Goal: Task Accomplishment & Management: Manage account settings

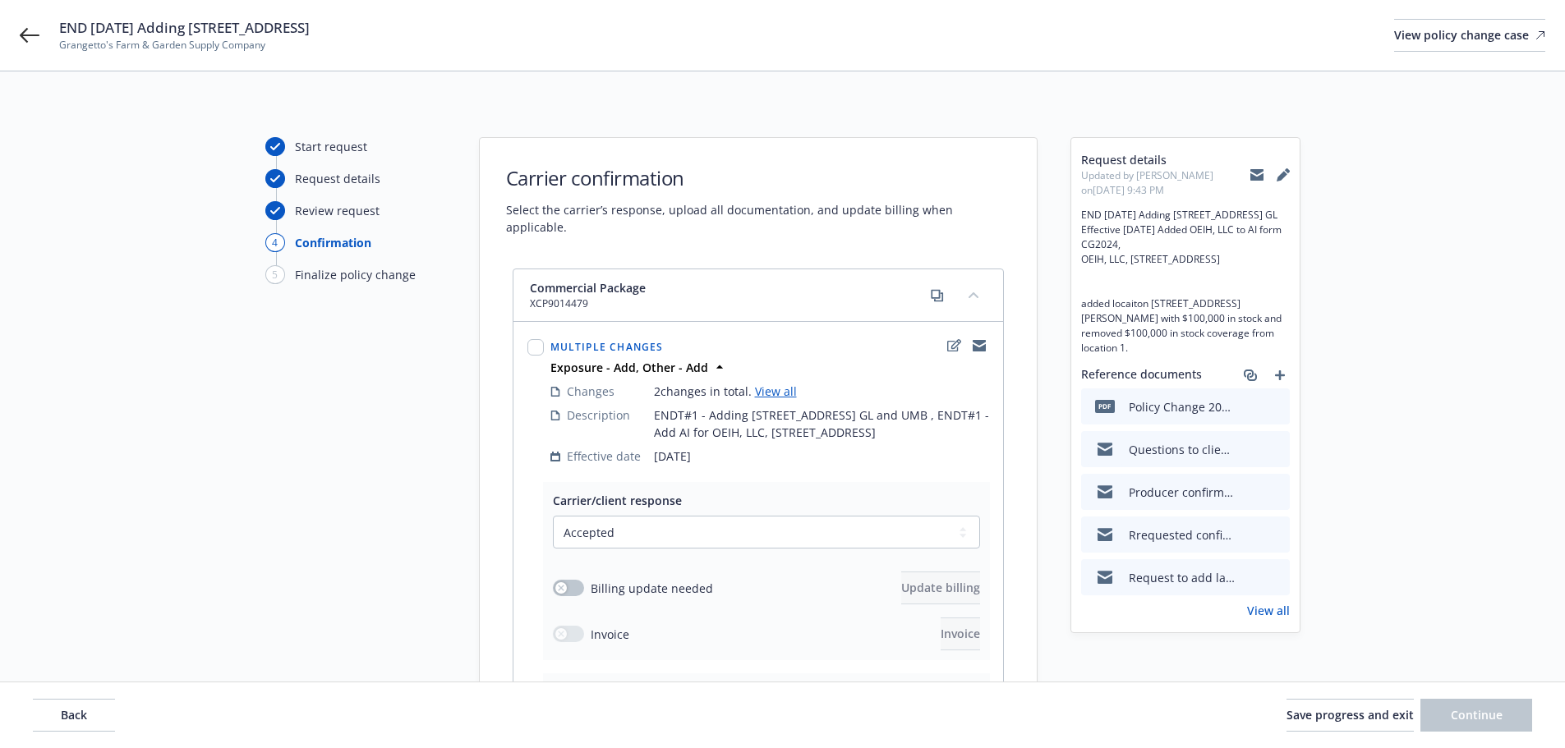
select select "ACCEPTED"
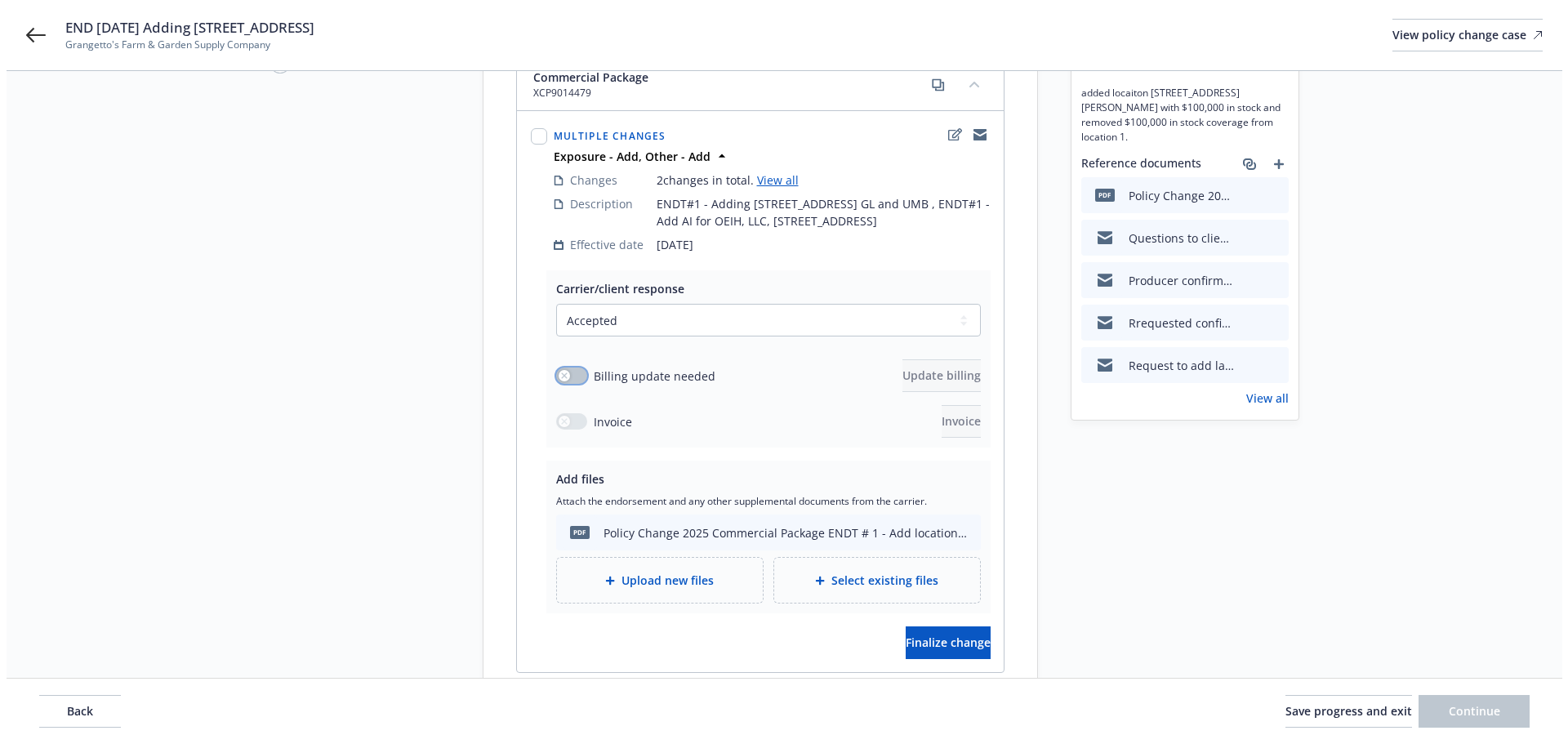
scroll to position [228, 0]
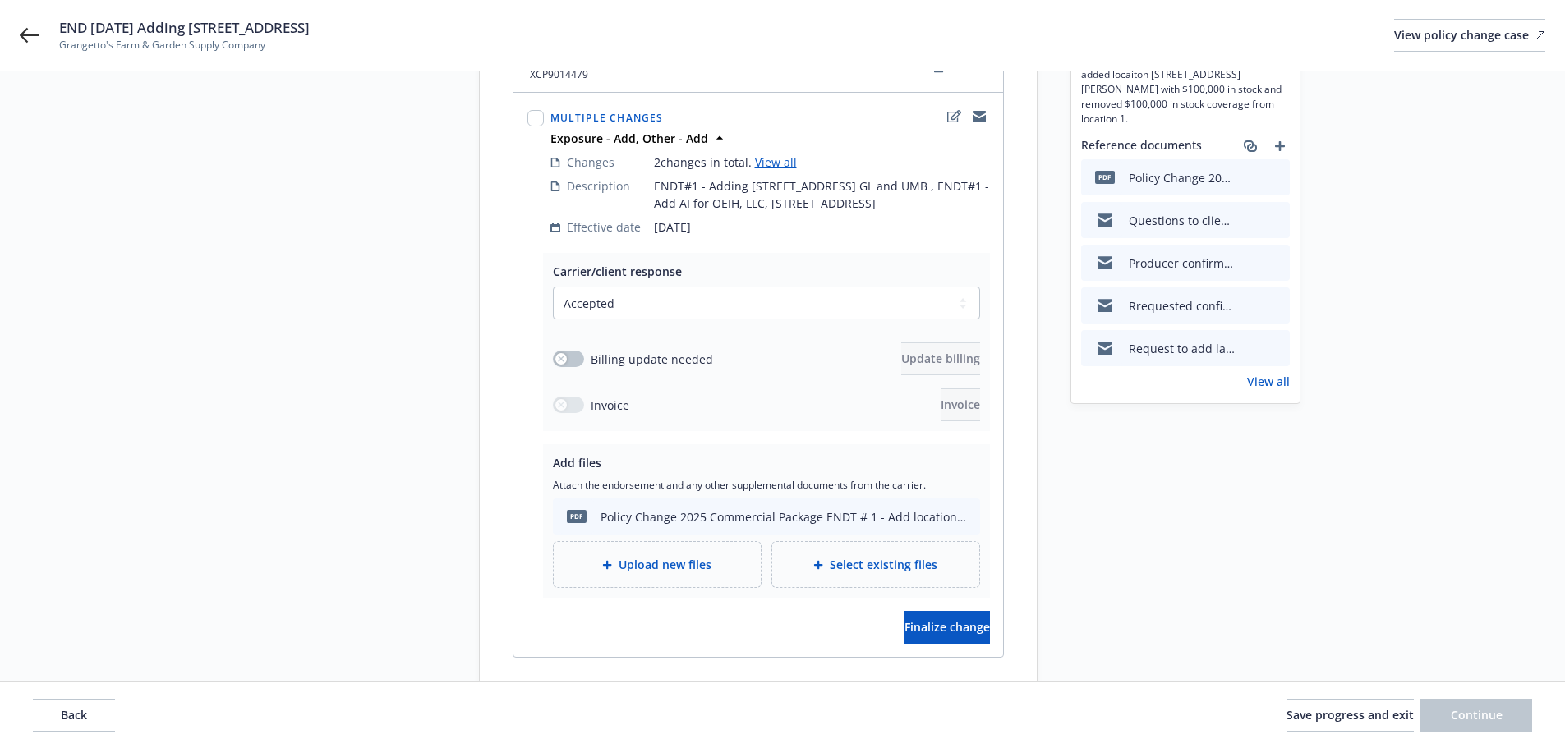
click at [684, 569] on span "Upload new files" at bounding box center [665, 564] width 93 height 17
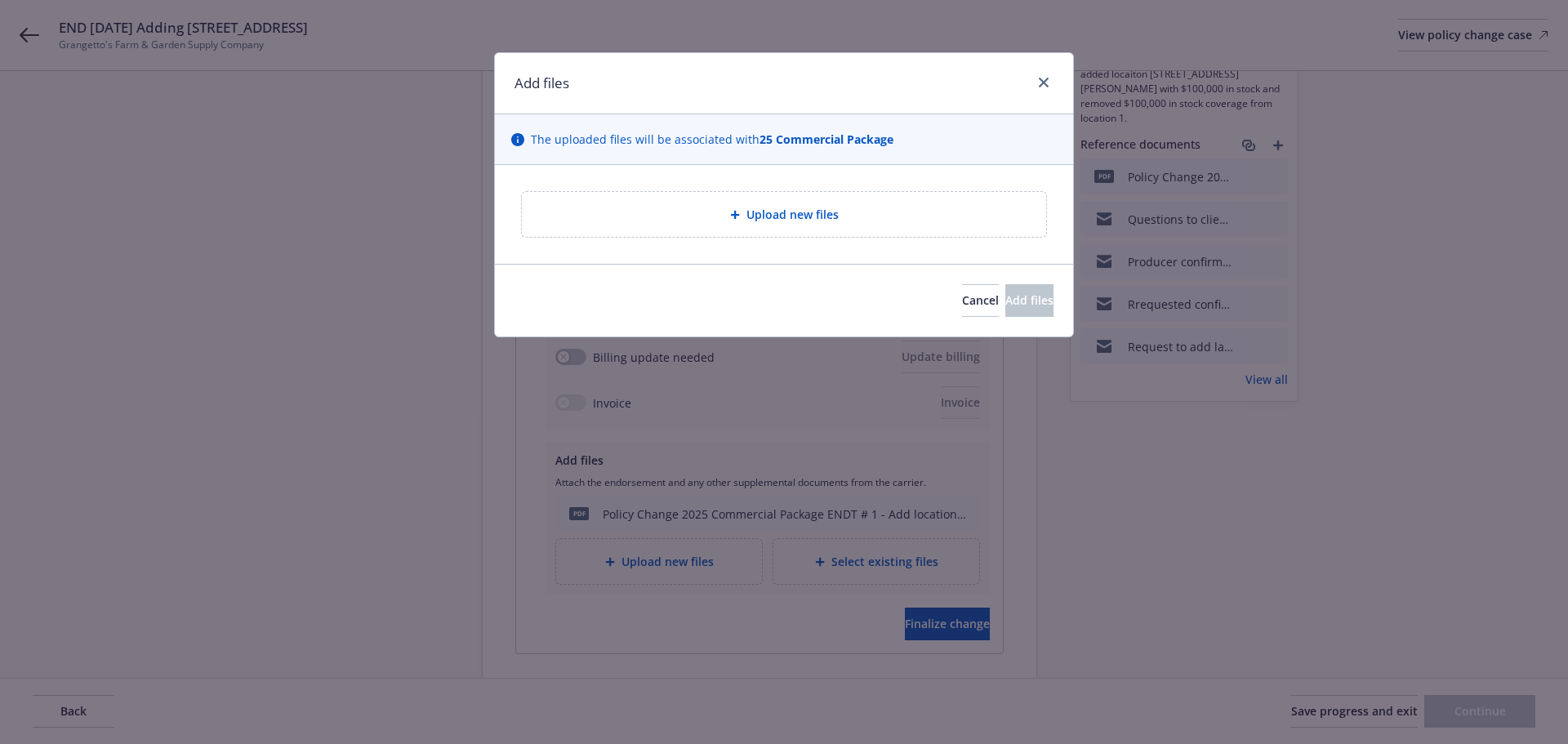
click at [747, 215] on span "Upload new files" at bounding box center [792, 214] width 92 height 17
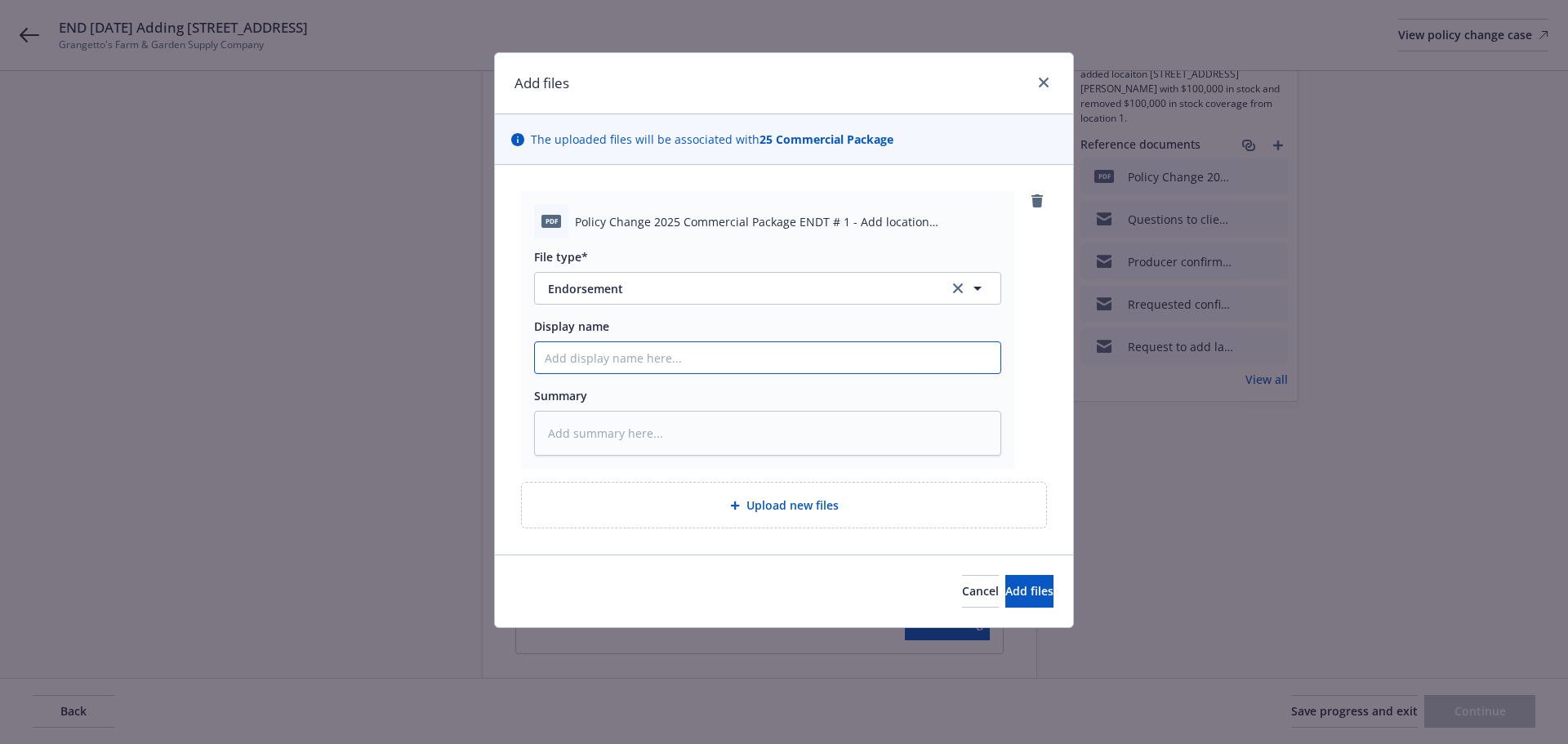
click at [581, 358] on input "Display name" at bounding box center [768, 357] width 465 height 31
click at [682, 369] on input "Display name" at bounding box center [768, 357] width 465 height 31
paste input "Policy Change 2025 Commercial Package ENDT # 1 - Add location [STREET_ADDRESS] …"
type textarea "x"
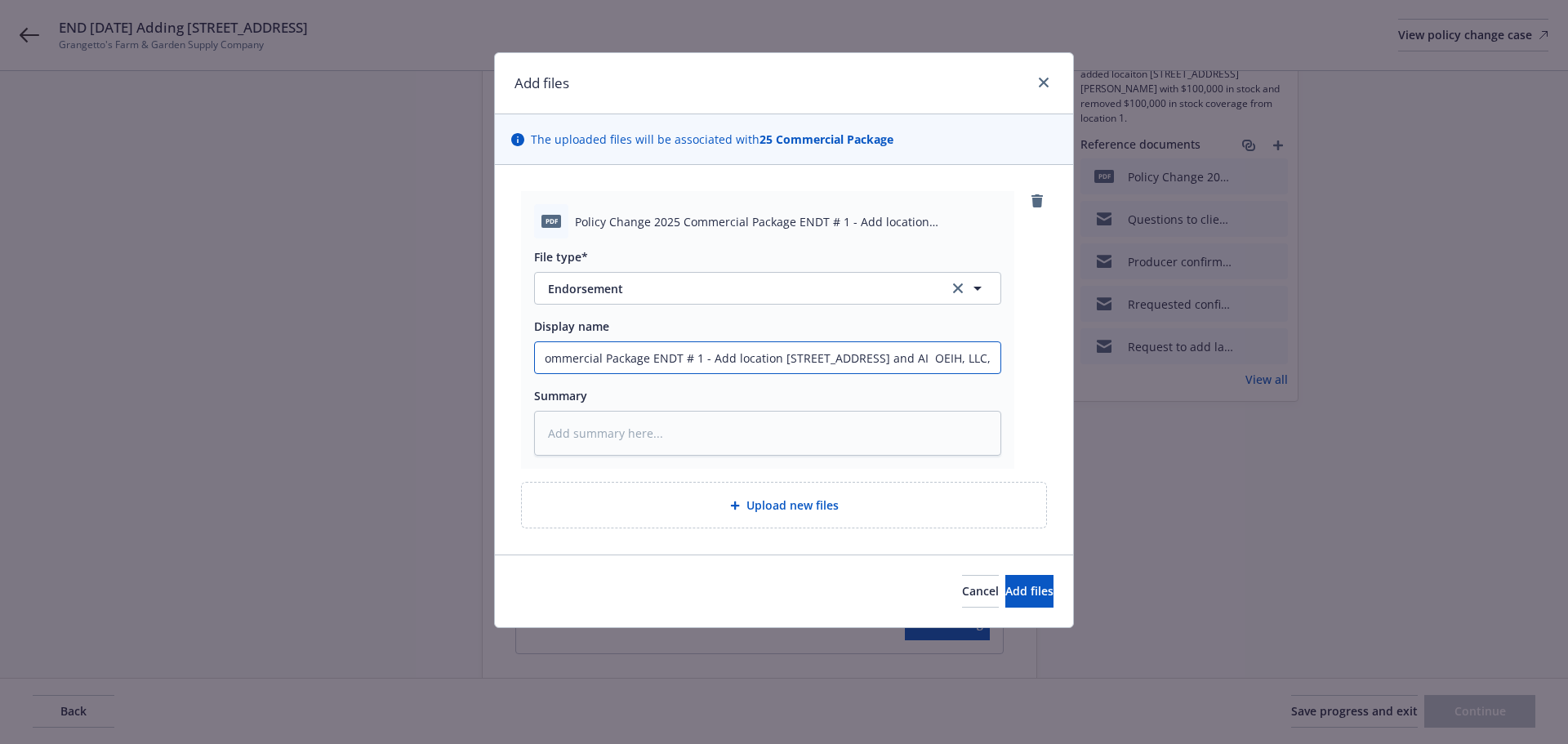
type input "Policy Change 2025 Commercial Package ENDT # 1 - Add location [STREET_ADDRESS] …"
click at [650, 457] on div "pdf Policy Change 2025 Commercial Package ENDT # 1 - Add location [STREET_ADDRE…" at bounding box center [768, 329] width 493 height 278
paste textarea "Policy Change 2025 Commercial Package ENDT # 1 - Add location [STREET_ADDRESS] …"
type textarea "x"
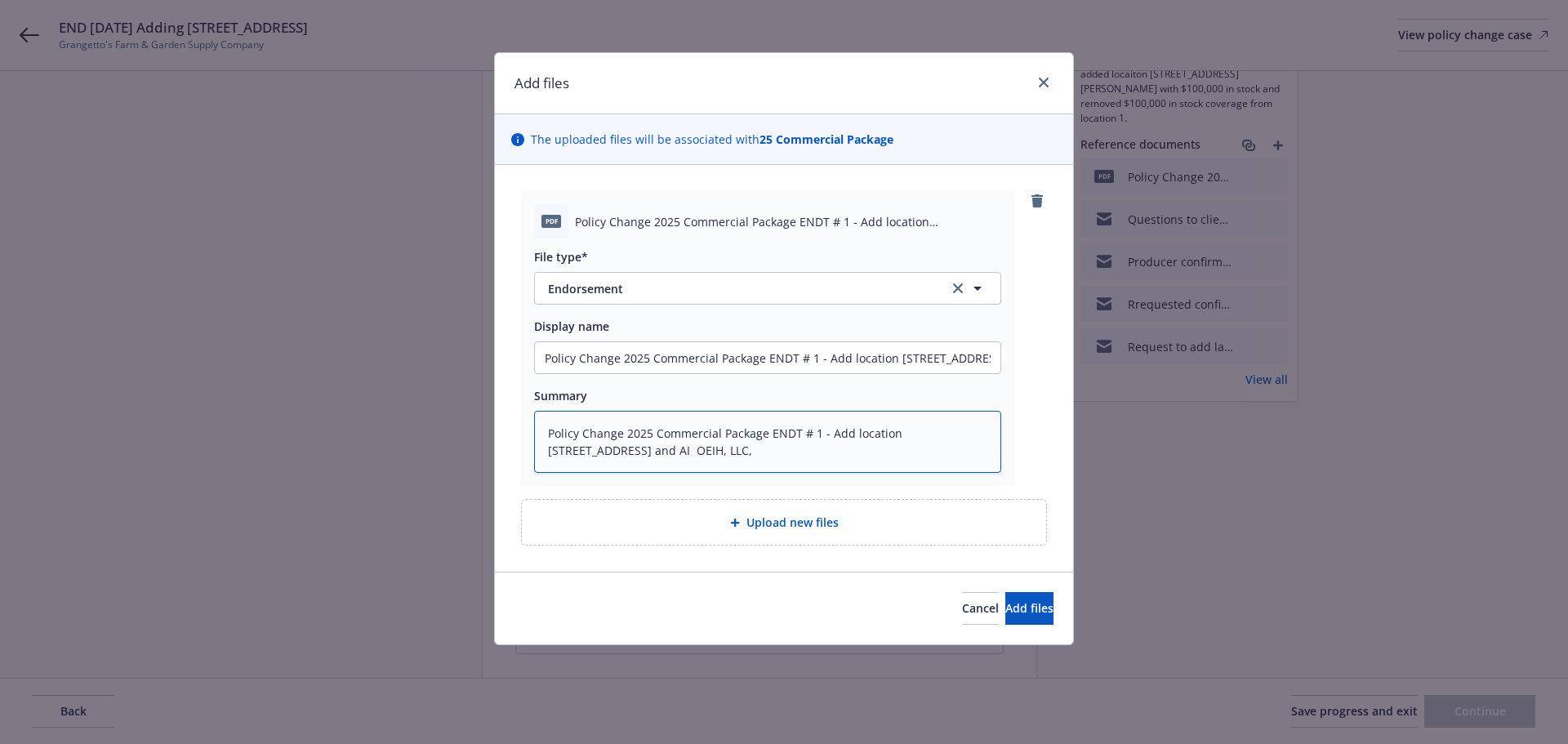
type textarea "Policy Change 2025 Commercial Package ENDT # 1 - Add location [STREET_ADDRESS] …"
drag, startPoint x: 761, startPoint y: 361, endPoint x: 411, endPoint y: 378, distance: 350.4
click at [411, 378] on div "Add files The uploaded files will be associated with 25 Commercial Package pdf …" at bounding box center [784, 372] width 1568 height 744
type textarea "x"
type input "2 ENDT # 1 - Add location [STREET_ADDRESS] and AI OEIH, LLC,"
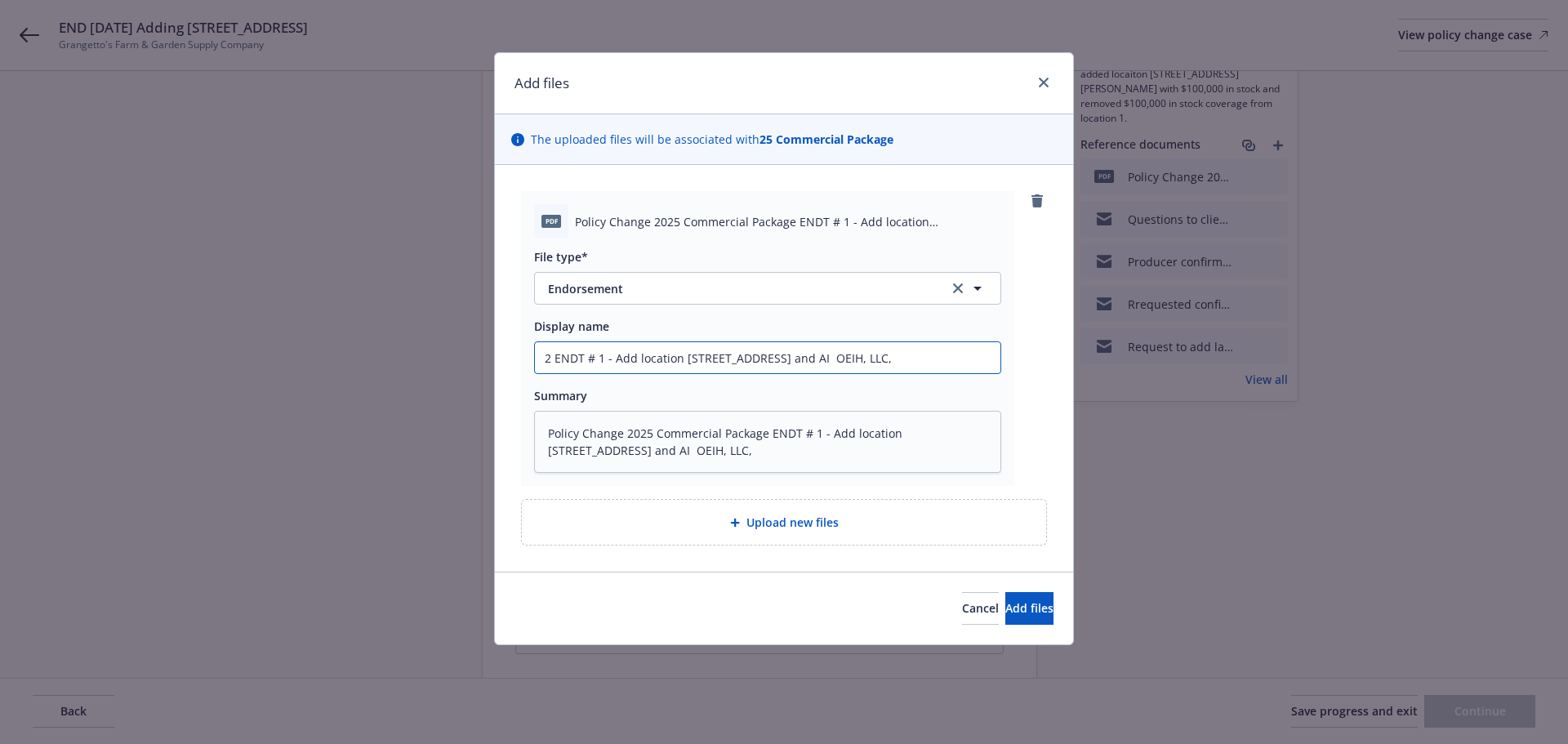
type textarea "x"
type input "25 ENDT # 1 - Add location [STREET_ADDRESS] and AI OEIH, LLC,"
type textarea "x"
type input "25- ENDT # 1 - Add location [STREET_ADDRESS] and AI OEIH, LLC,"
type textarea "x"
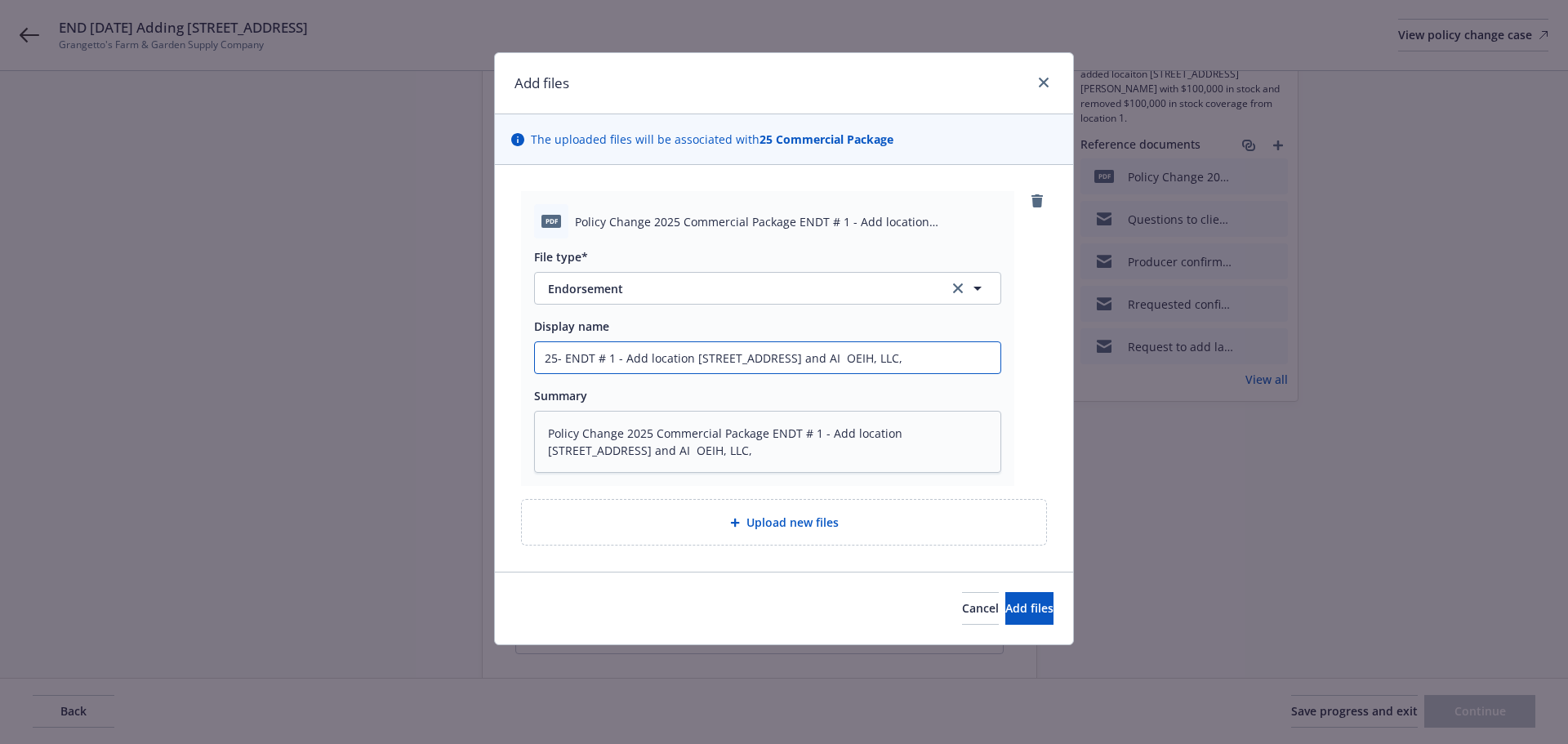
type input "25-2 ENDT # 1 - Add location [STREET_ADDRESS] and AI OEIH, LLC,"
type textarea "x"
type input "25-26 ENDT # 1 - Add location [STREET_ADDRESS] and AI OEIH, LLC,"
type textarea "x"
type input "25-26 ENDT # 1 - Add location [STREET_ADDRESS] and AI OEIH, LLC,"
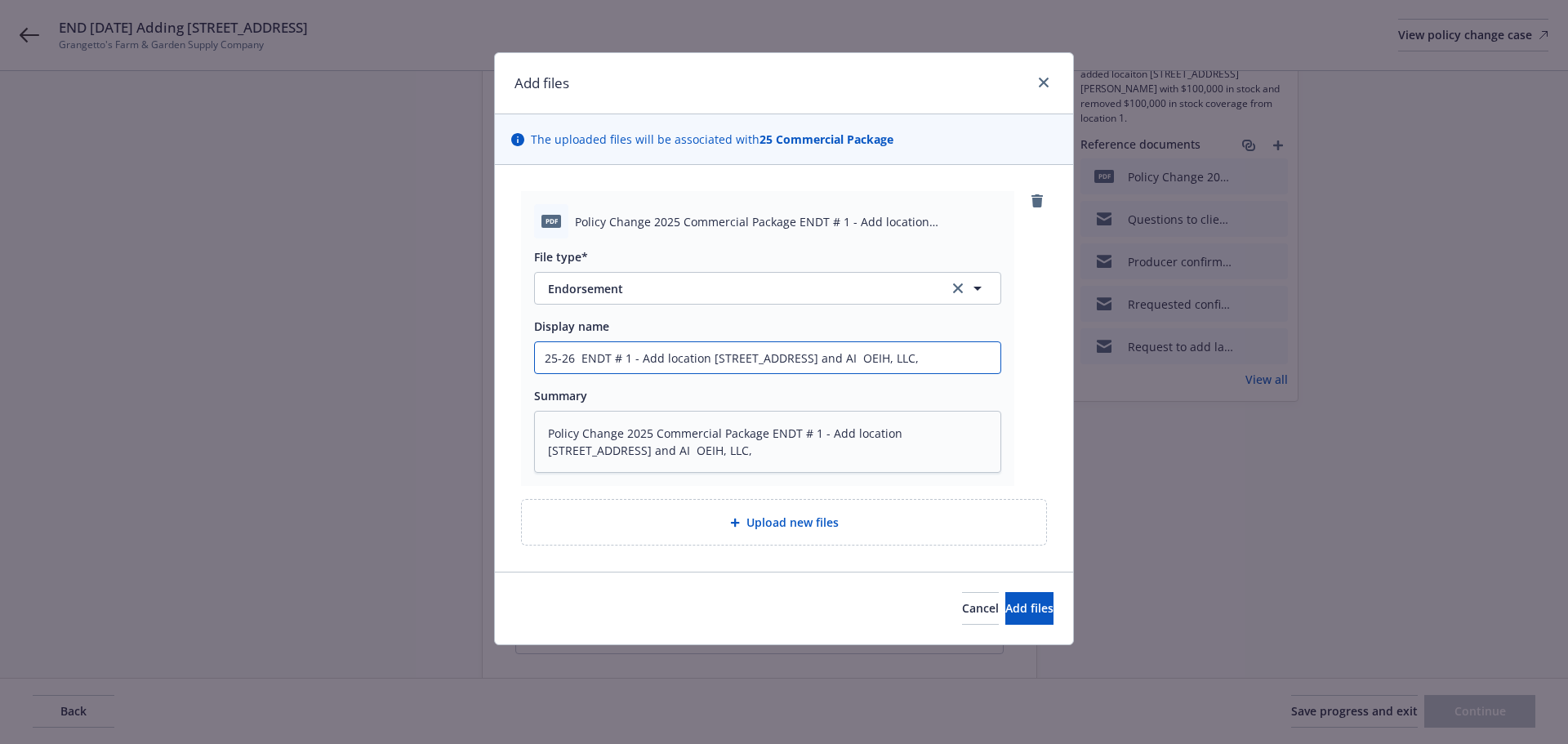
type textarea "x"
type input "25-26 C ENDT # 1 - Add location [STREET_ADDRESS] and AI OEIH, LLC,"
type textarea "x"
type input "25-26 [PERSON_NAME] # 1 - Add location [STREET_ADDRESS] and AI OEIH, LLC,"
type textarea "x"
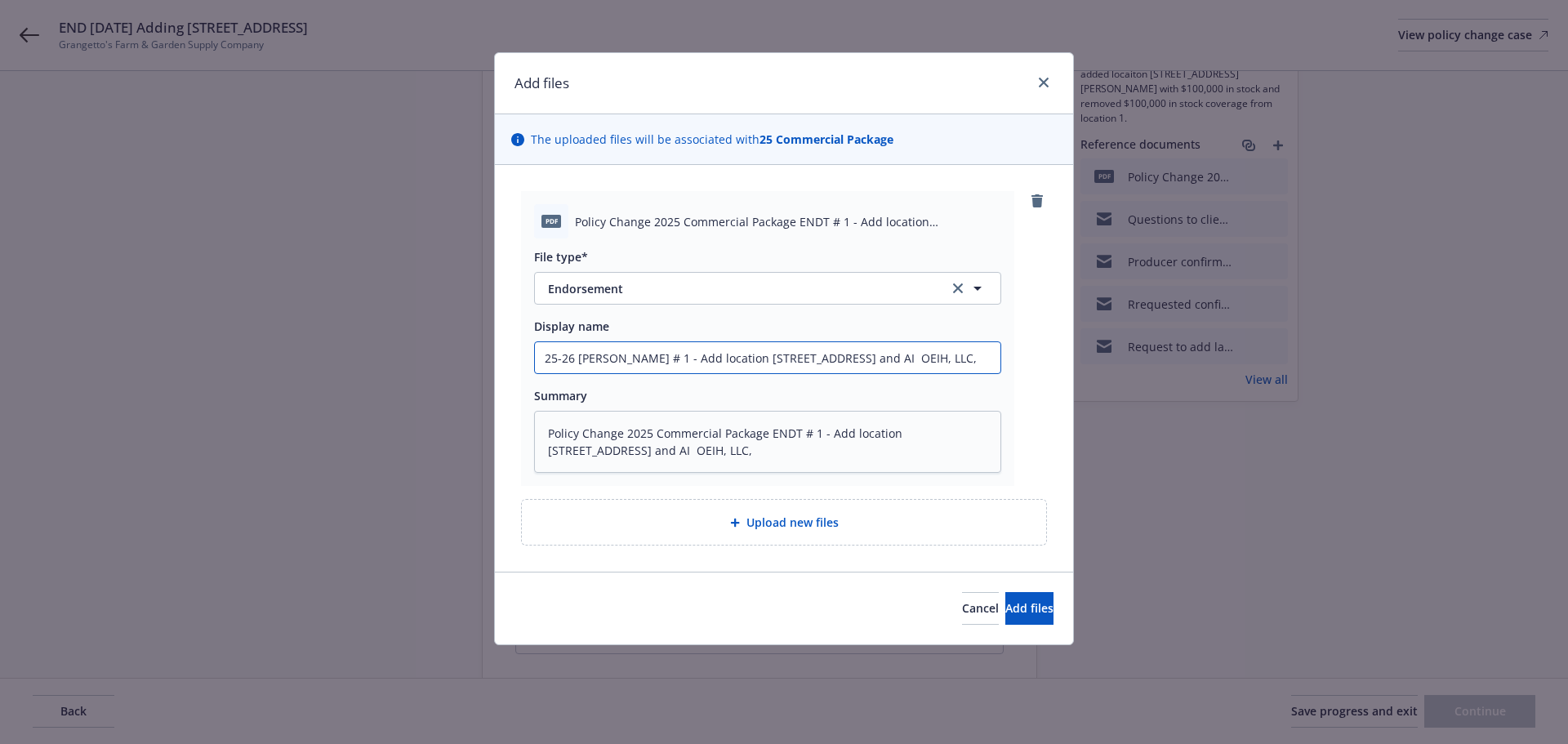
type input "25-26 CPK ENDT # 1 - Add location [STREET_ADDRESS] and AI OEIH, LLC,"
type textarea "x"
type input "25-26 CPKG ENDT # 1 - Add location [STREET_ADDRESS] and AI OEIH, LLC,"
type textarea "x"
type input "25-26 CPKG- ENDT # 1 - Add location [STREET_ADDRESS] and AI OEIH, LLC,"
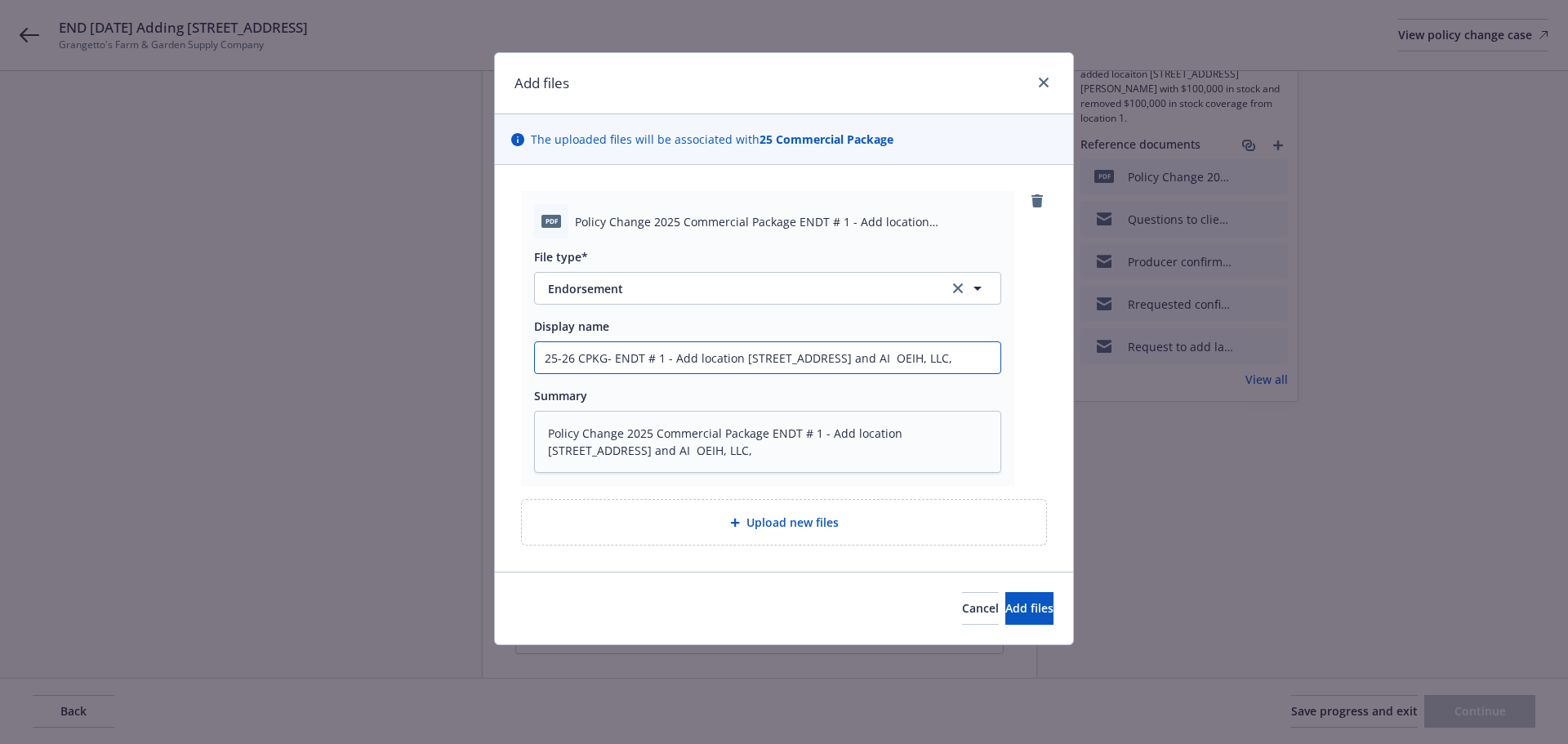
click at [946, 365] on input "25-26 CPKG- ENDT # 1 - Add location [STREET_ADDRESS] and AI OEIH, LLC," at bounding box center [768, 357] width 465 height 31
click at [989, 365] on input "25-26 CPKG- ENDT # 1 - Add location [STREET_ADDRESS] and AI OEIH, LLC," at bounding box center [768, 357] width 465 height 31
type textarea "x"
drag, startPoint x: 962, startPoint y: 357, endPoint x: 66, endPoint y: 382, distance: 896.3
click at [66, 382] on div "Add files The uploaded files will be associated with 25 Commercial Package pdf …" at bounding box center [784, 372] width 1568 height 744
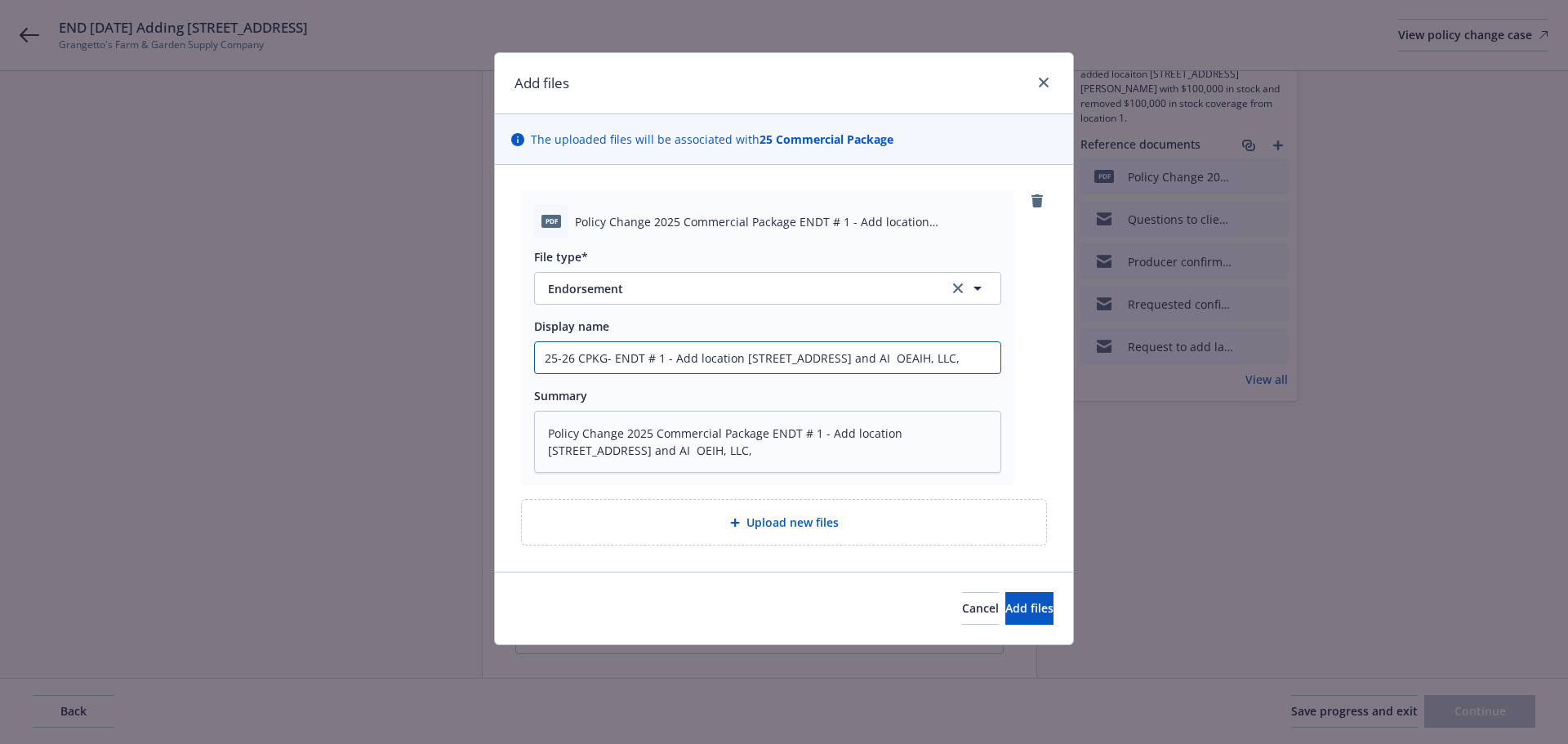
type input "25-26 CPKG- ENDT # 1 - Add location [STREET_ADDRESS] and AI OEAIH, LLC,"
drag, startPoint x: 703, startPoint y: 436, endPoint x: 16, endPoint y: 416, distance: 687.3
click at [32, 416] on div "Add files The uploaded files will be associated with 25 Commercial Package pdf …" at bounding box center [784, 372] width 1568 height 744
type textarea "x"
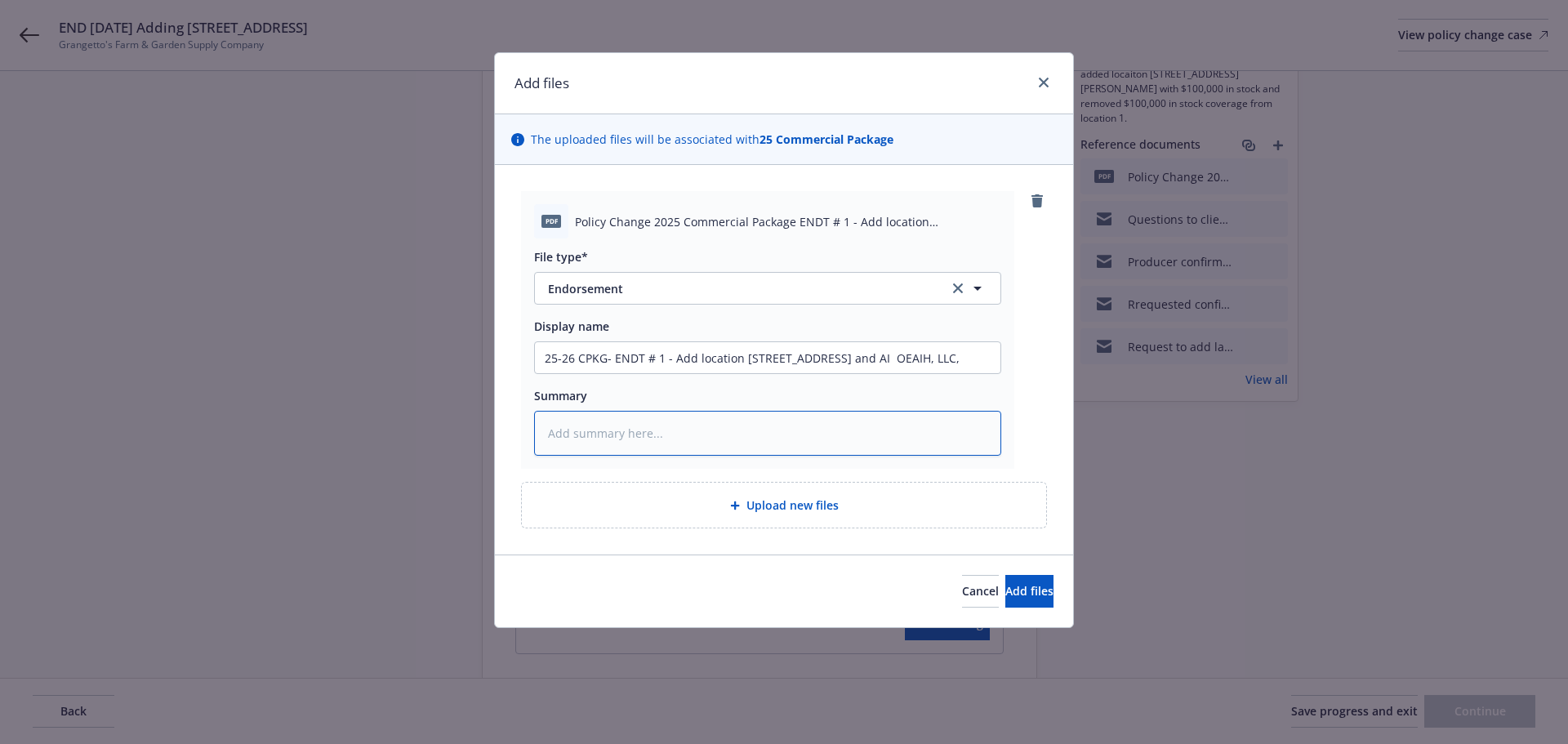
paste textarea "25-26 CPKG- ENDT # 1 - Add location [STREET_ADDRESS] and AI OEAIH, LLC,"
type textarea "x"
type textarea "25-26 CPKG- ENDT # 1 - Add location [STREET_ADDRESS] and AI OEAIH, LLC,"
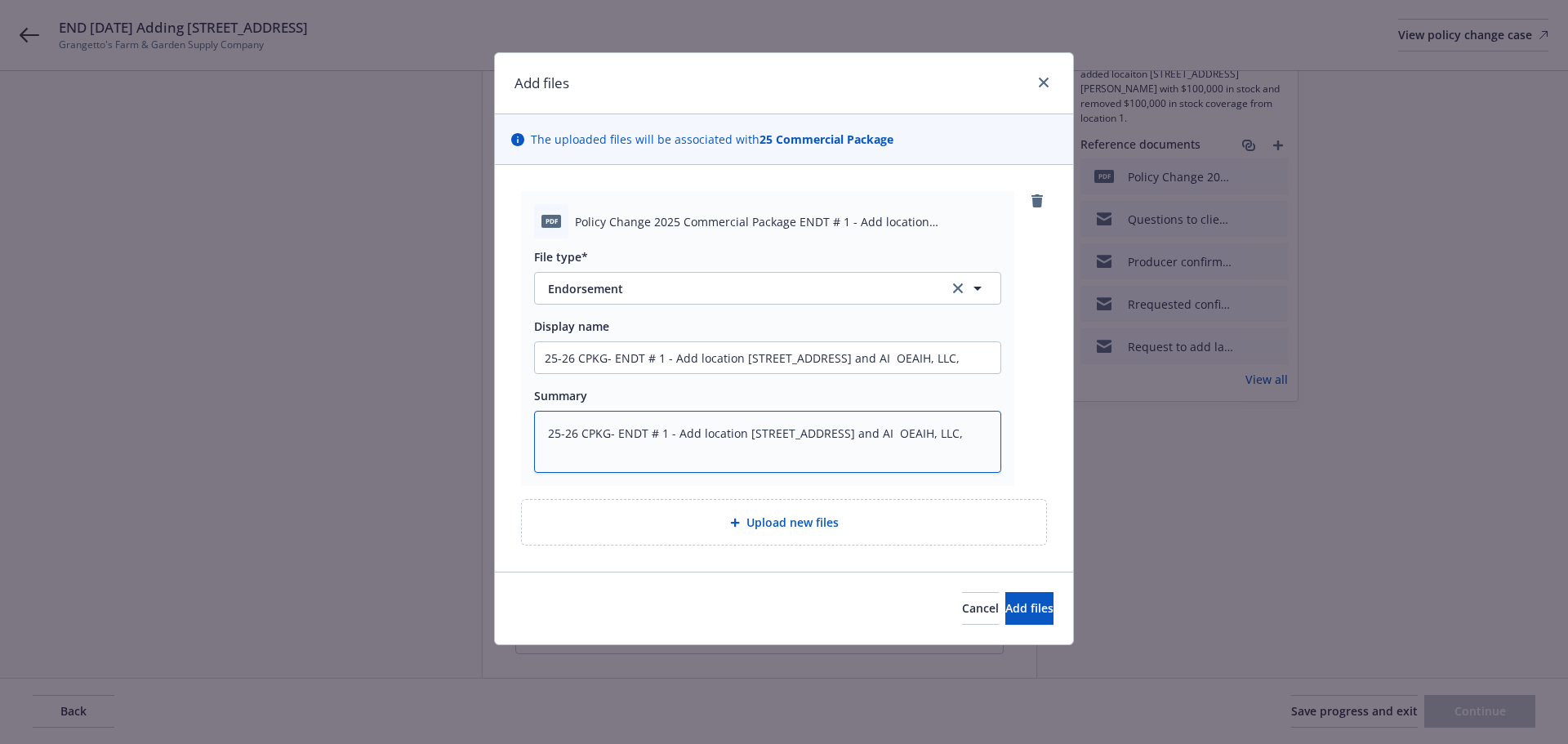
type textarea "x"
type textarea "25-26 CPKG- ENDT # 1 - Add location [STREET_ADDRESS] and AI OEAIH, LLC,"
click at [1024, 598] on button "Add files" at bounding box center [1029, 609] width 48 height 33
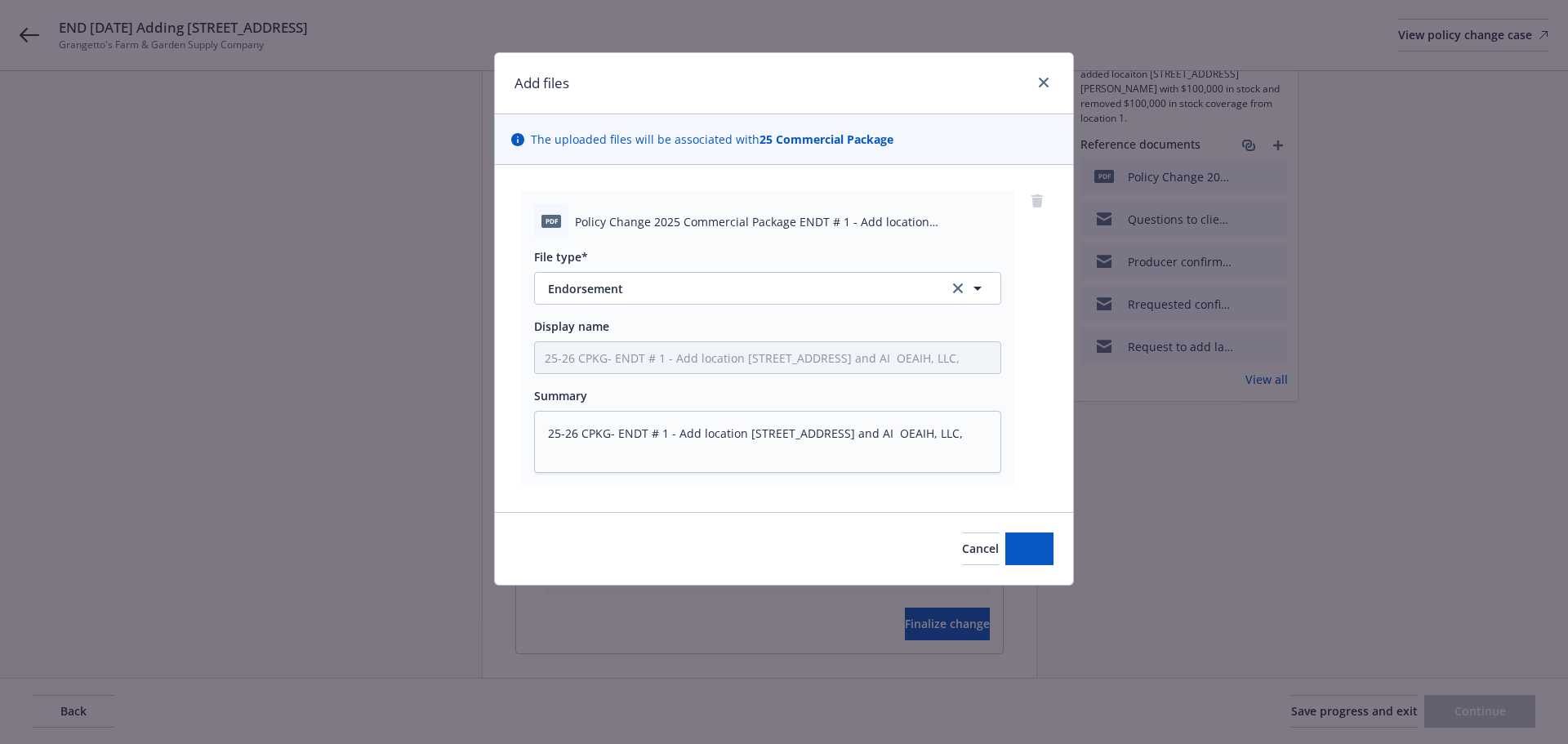
type textarea "x"
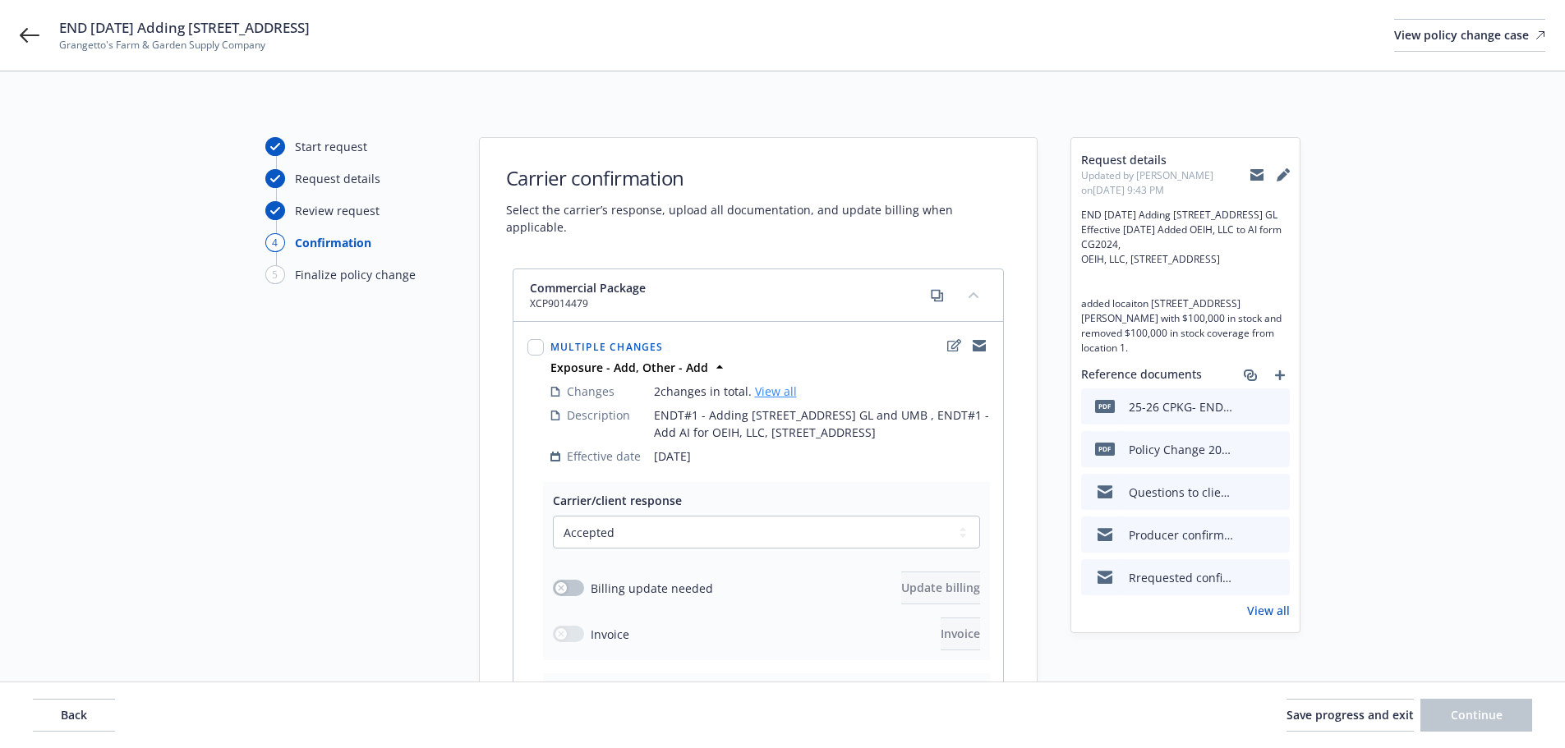
click at [779, 384] on link "View all" at bounding box center [776, 392] width 42 height 16
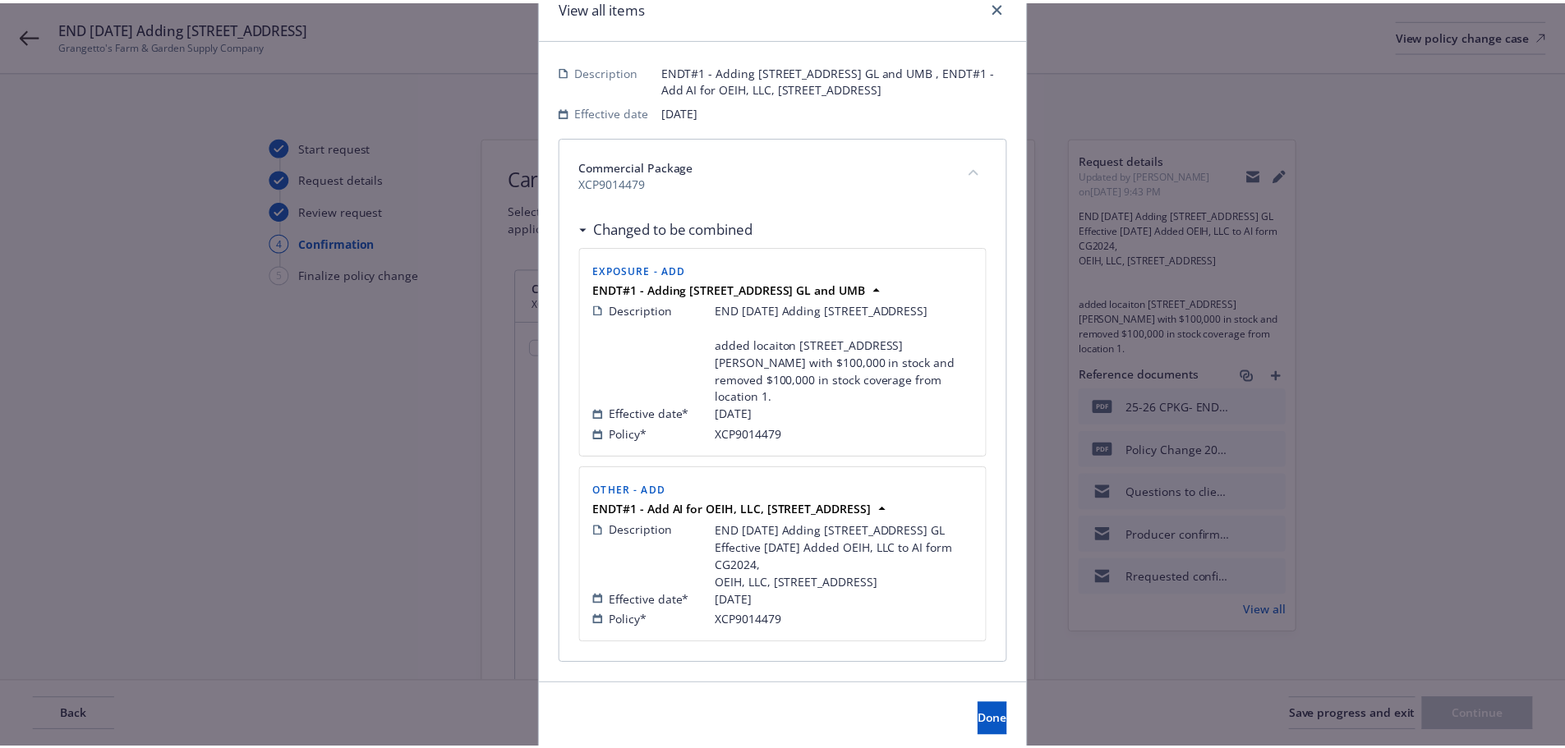
scroll to position [190, 0]
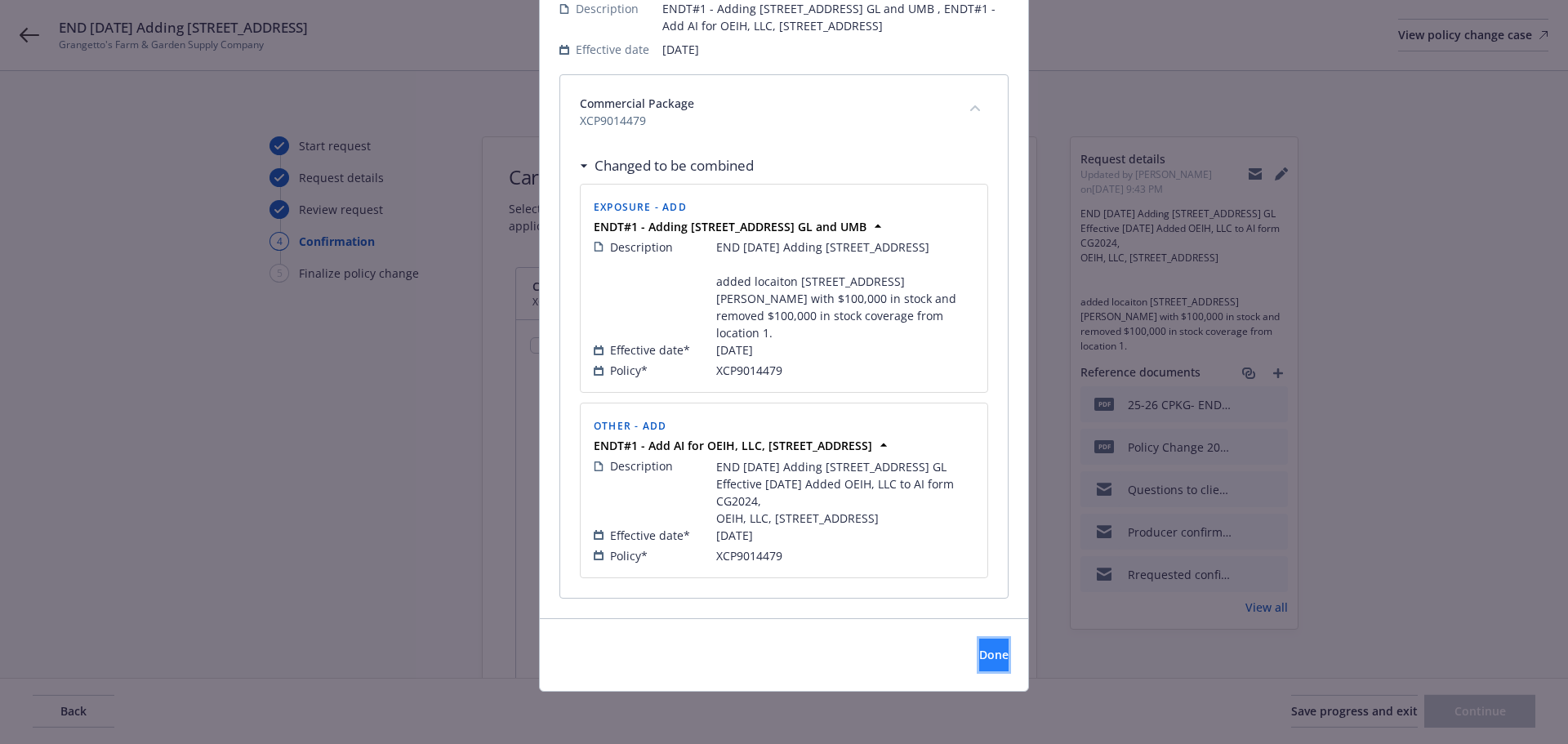
click at [979, 654] on span "Done" at bounding box center [994, 655] width 30 height 16
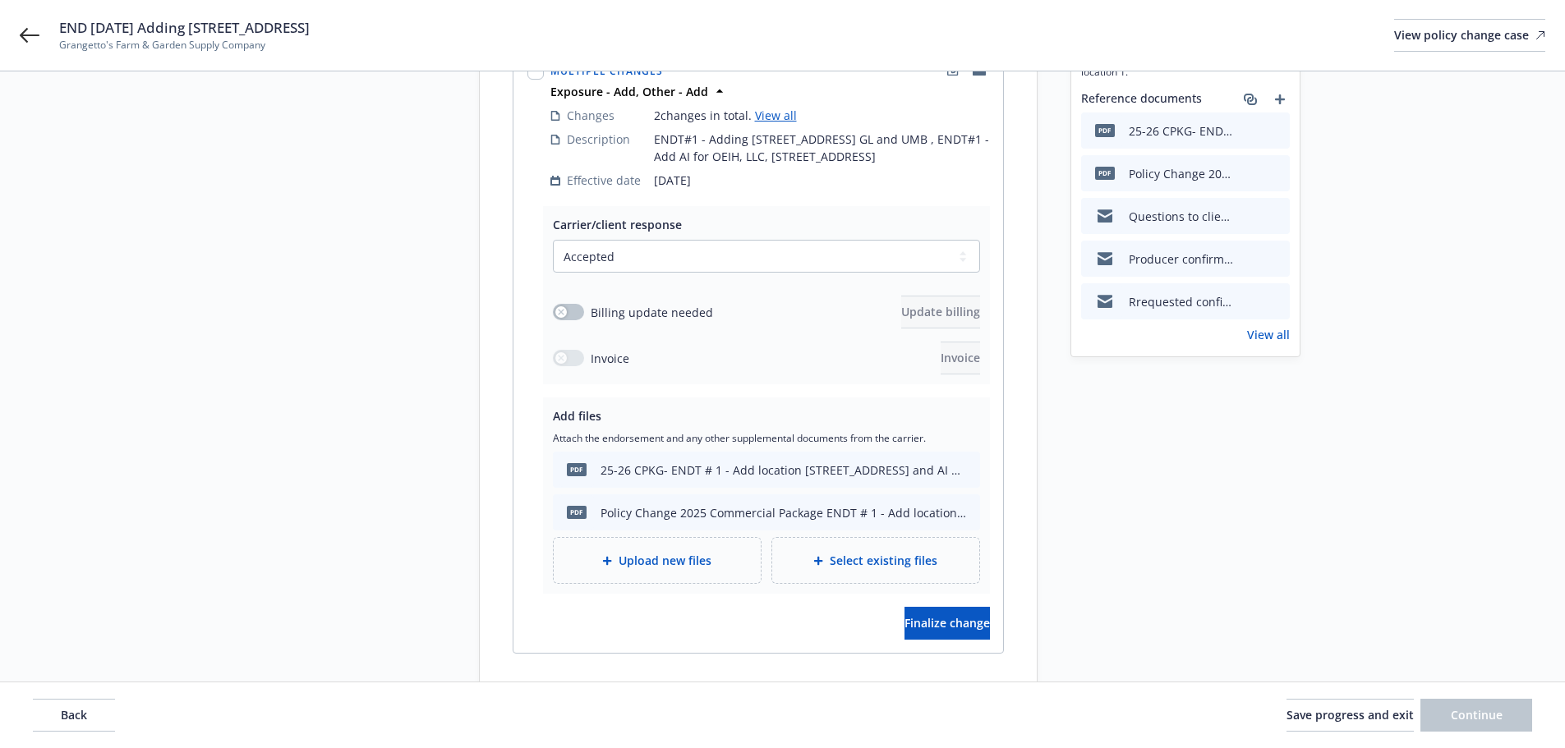
scroll to position [354, 0]
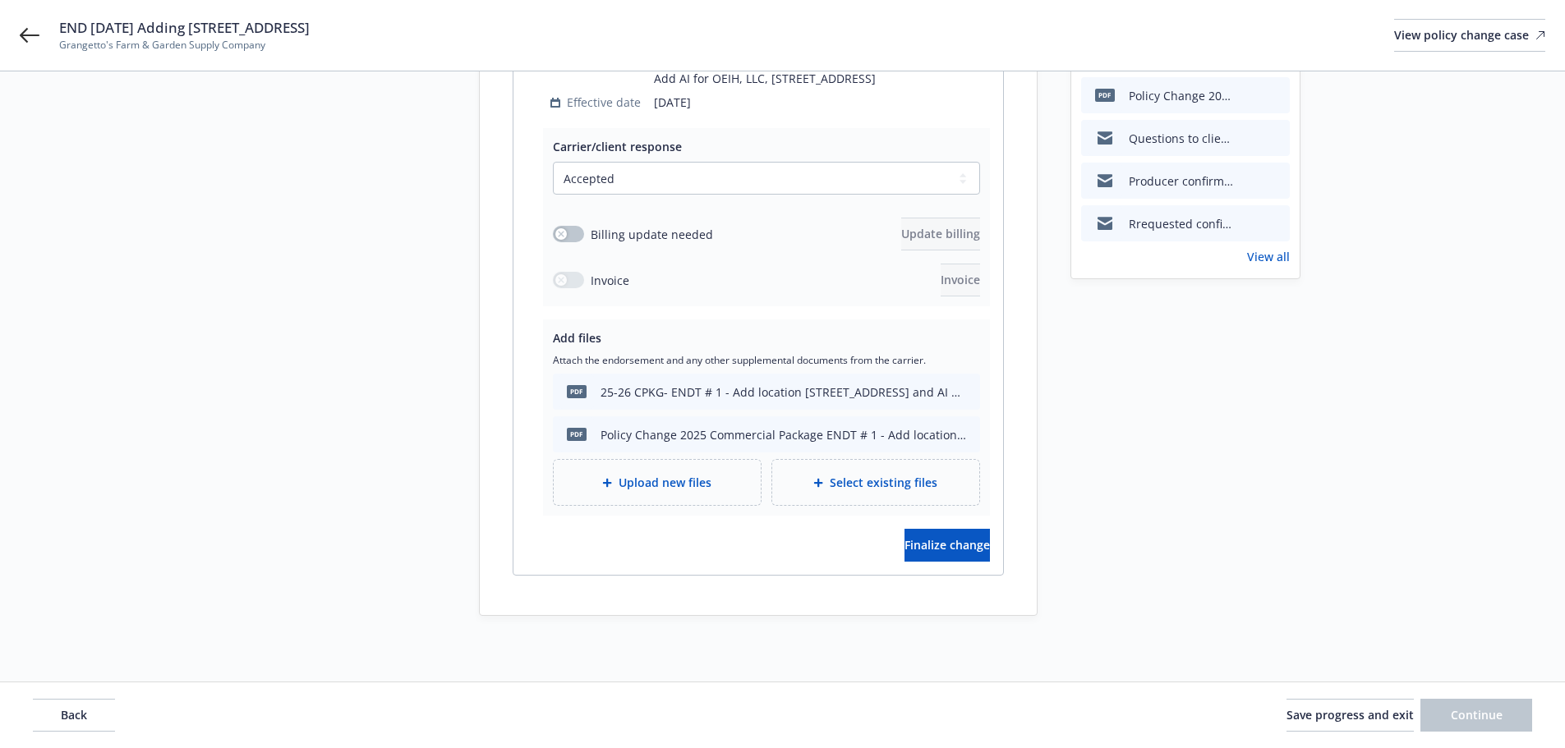
click at [868, 484] on span "Select existing files" at bounding box center [884, 482] width 108 height 17
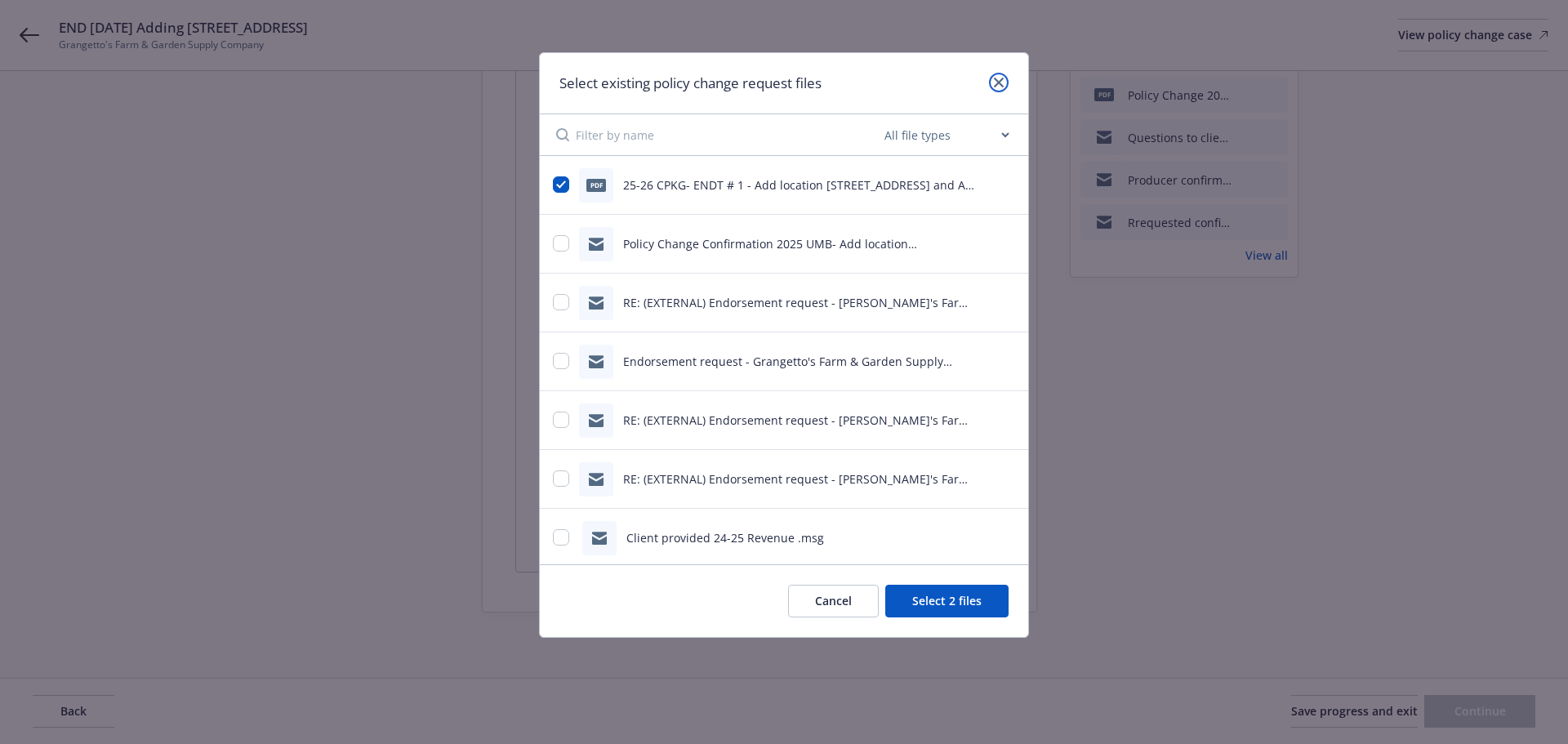
click at [994, 81] on icon "close" at bounding box center [999, 83] width 10 height 10
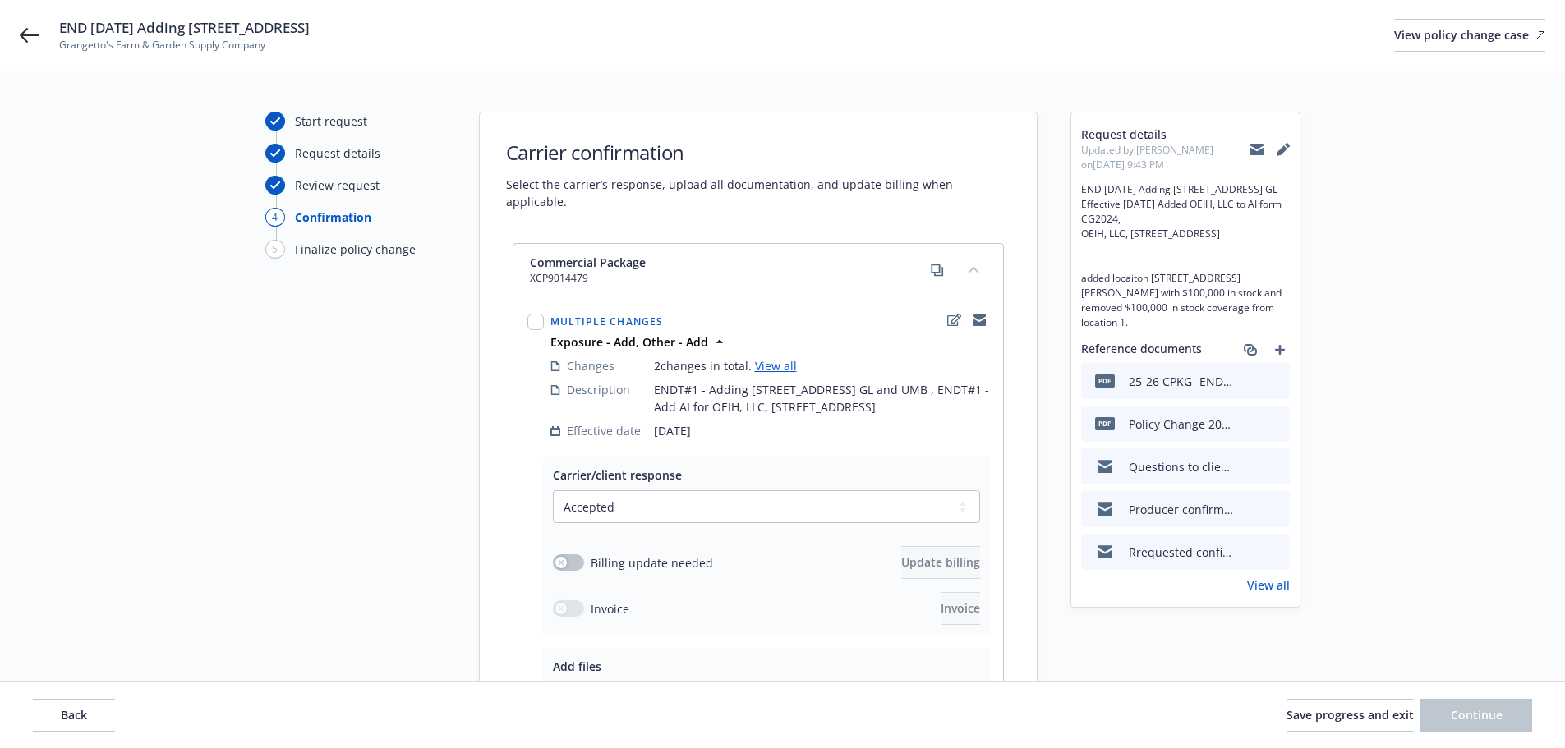
scroll to position [0, 0]
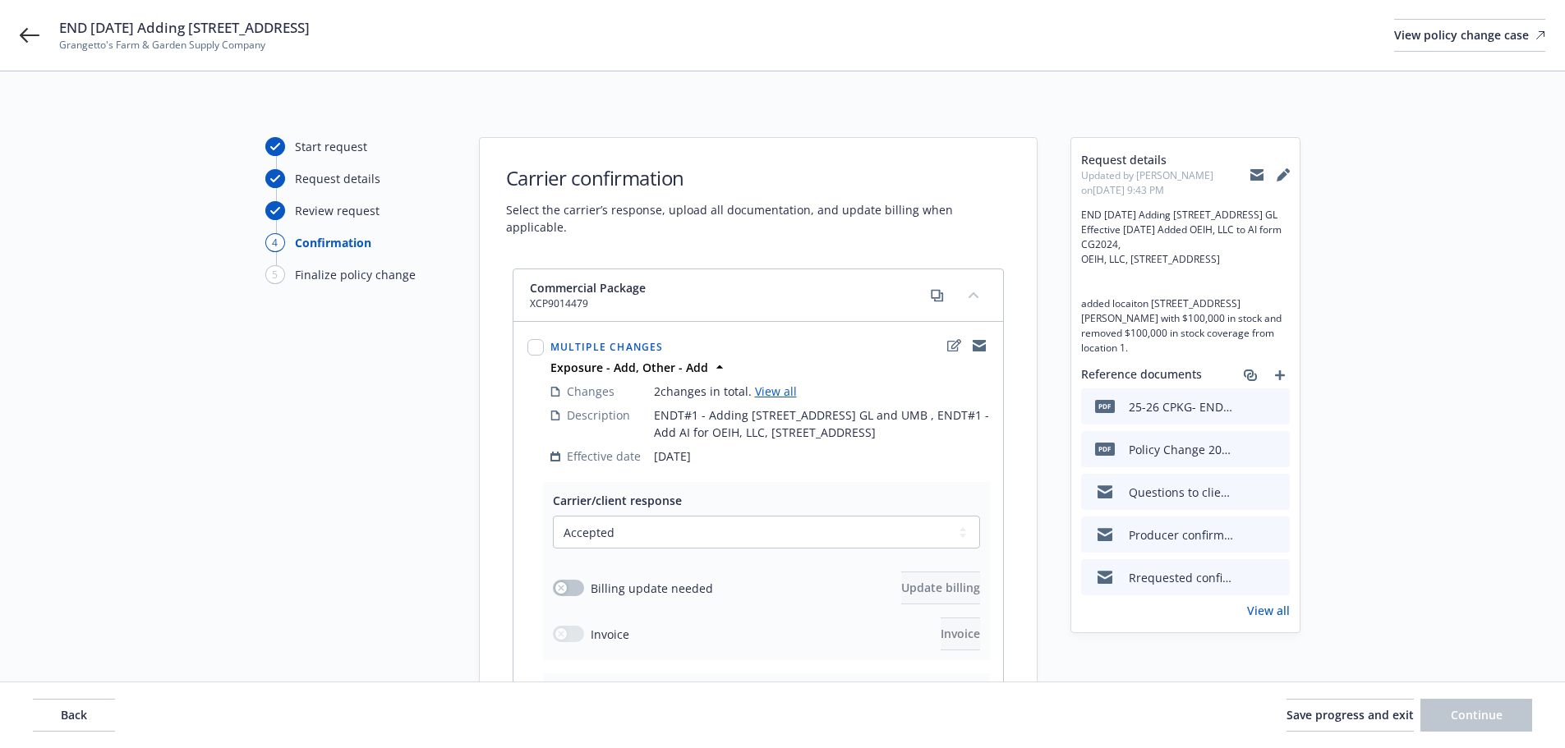
click at [1269, 619] on link "View all" at bounding box center [1268, 610] width 43 height 17
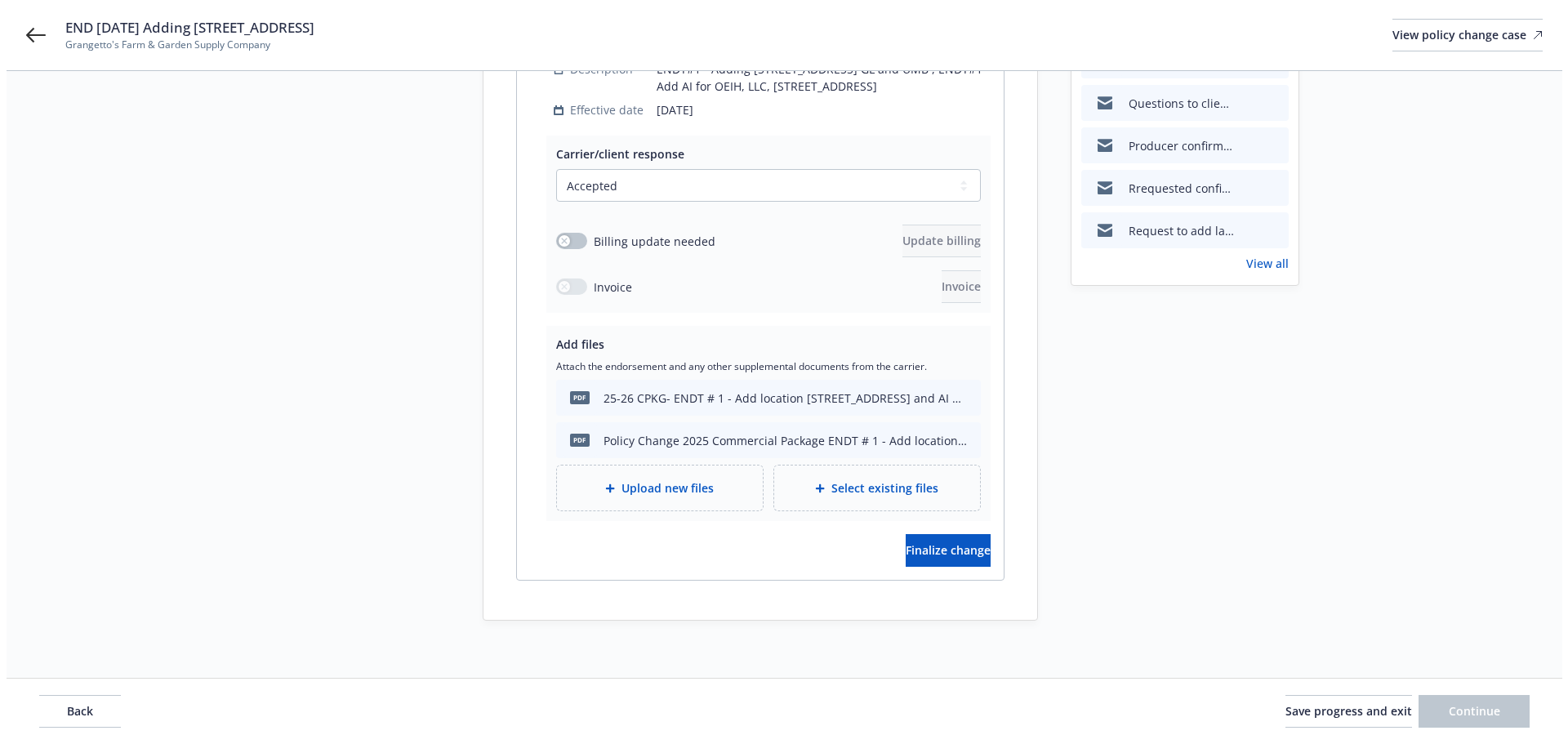
scroll to position [352, 0]
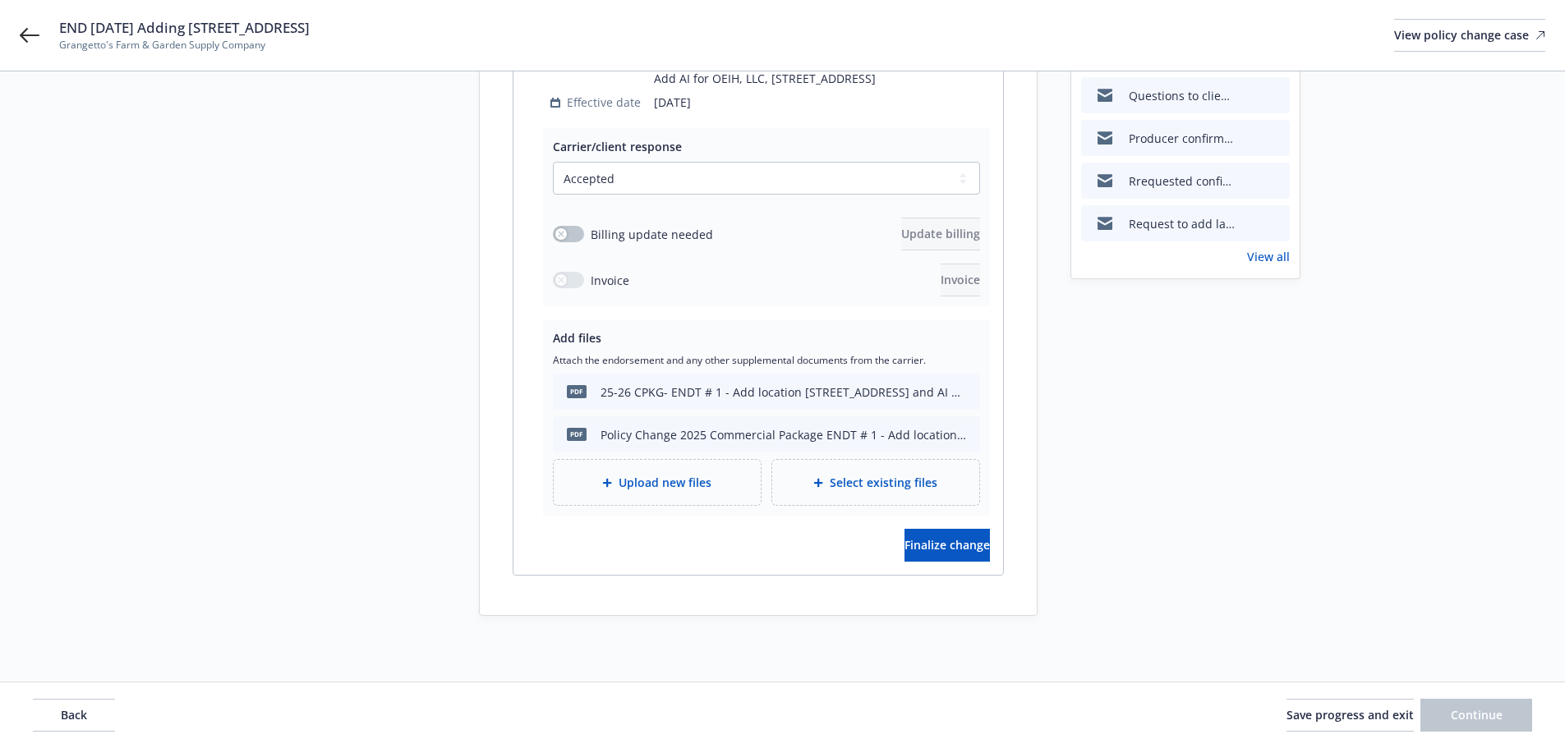
click at [684, 488] on span "Upload new files" at bounding box center [665, 482] width 93 height 17
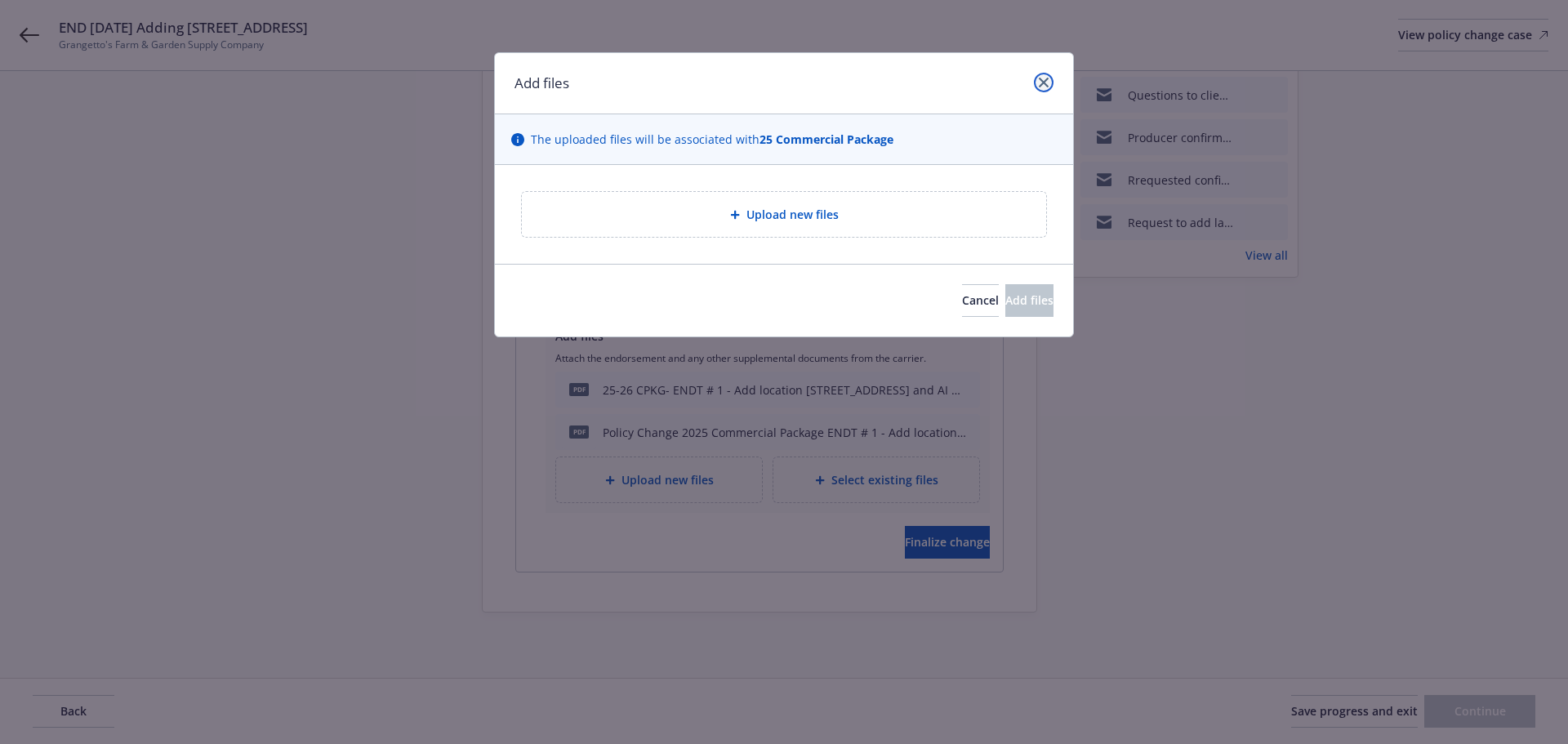
click at [1047, 81] on icon "close" at bounding box center [1044, 83] width 10 height 10
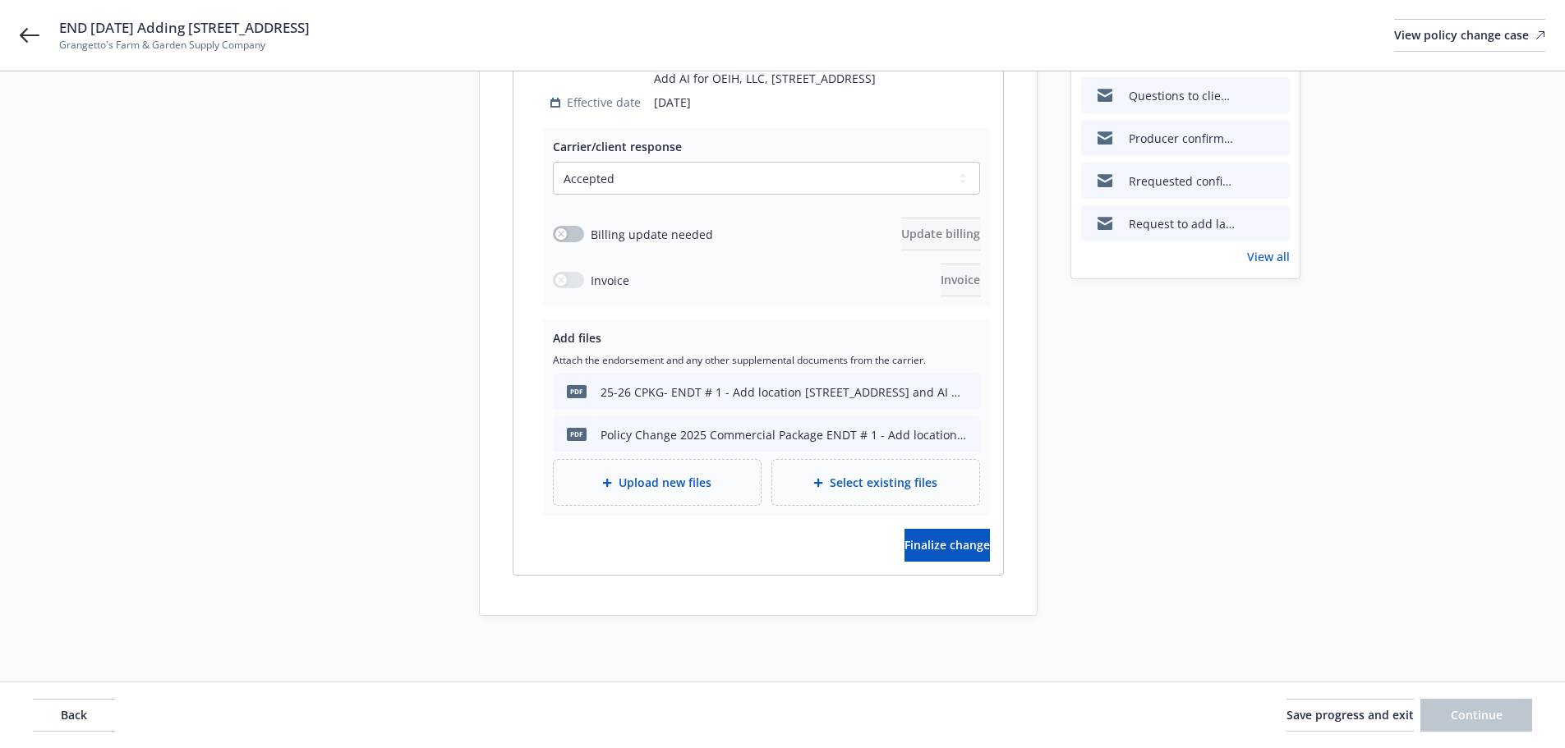
click at [832, 485] on span "Select existing files" at bounding box center [884, 482] width 108 height 17
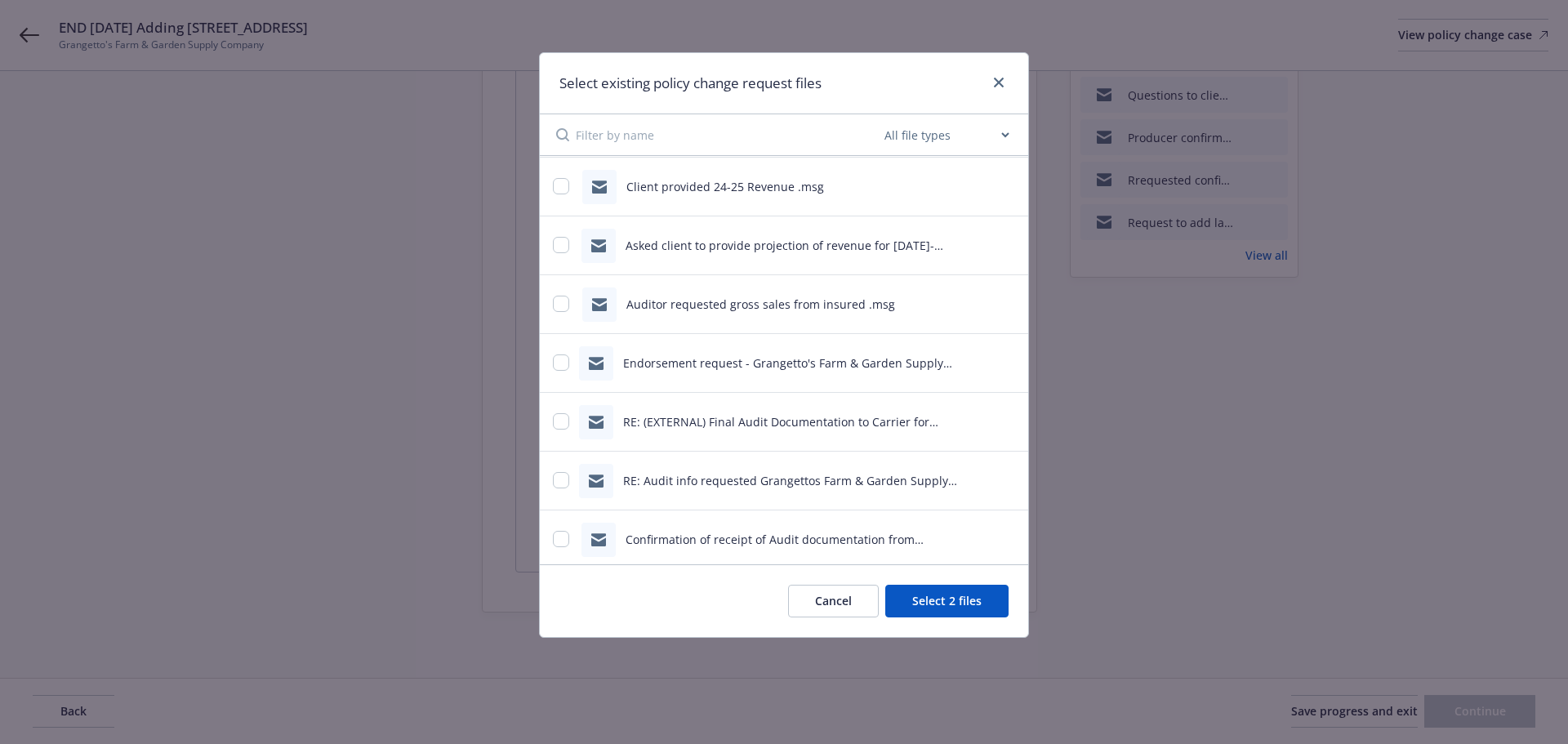
scroll to position [0, 0]
click at [956, 609] on button "Select 2 files" at bounding box center [948, 601] width 123 height 33
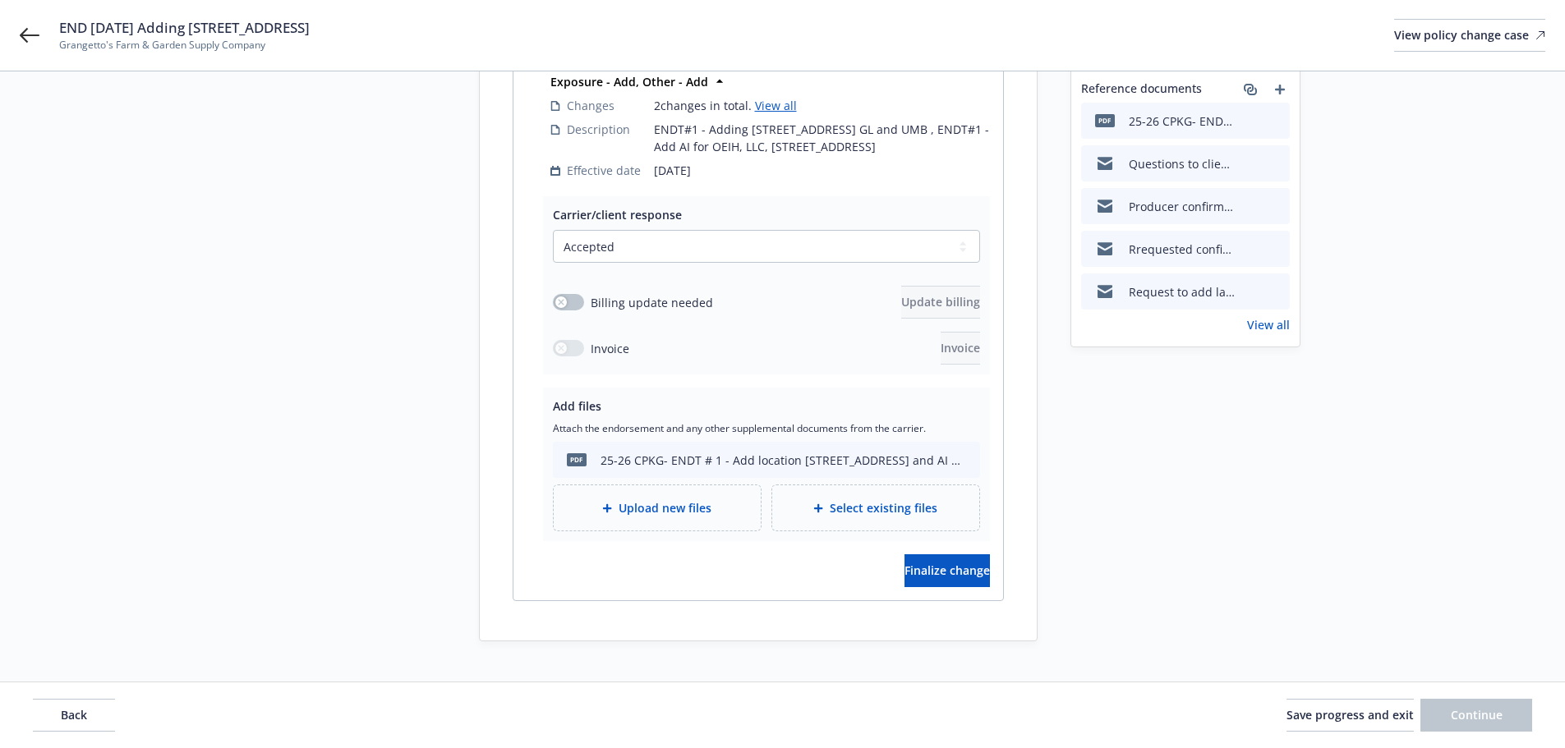
scroll to position [311, 0]
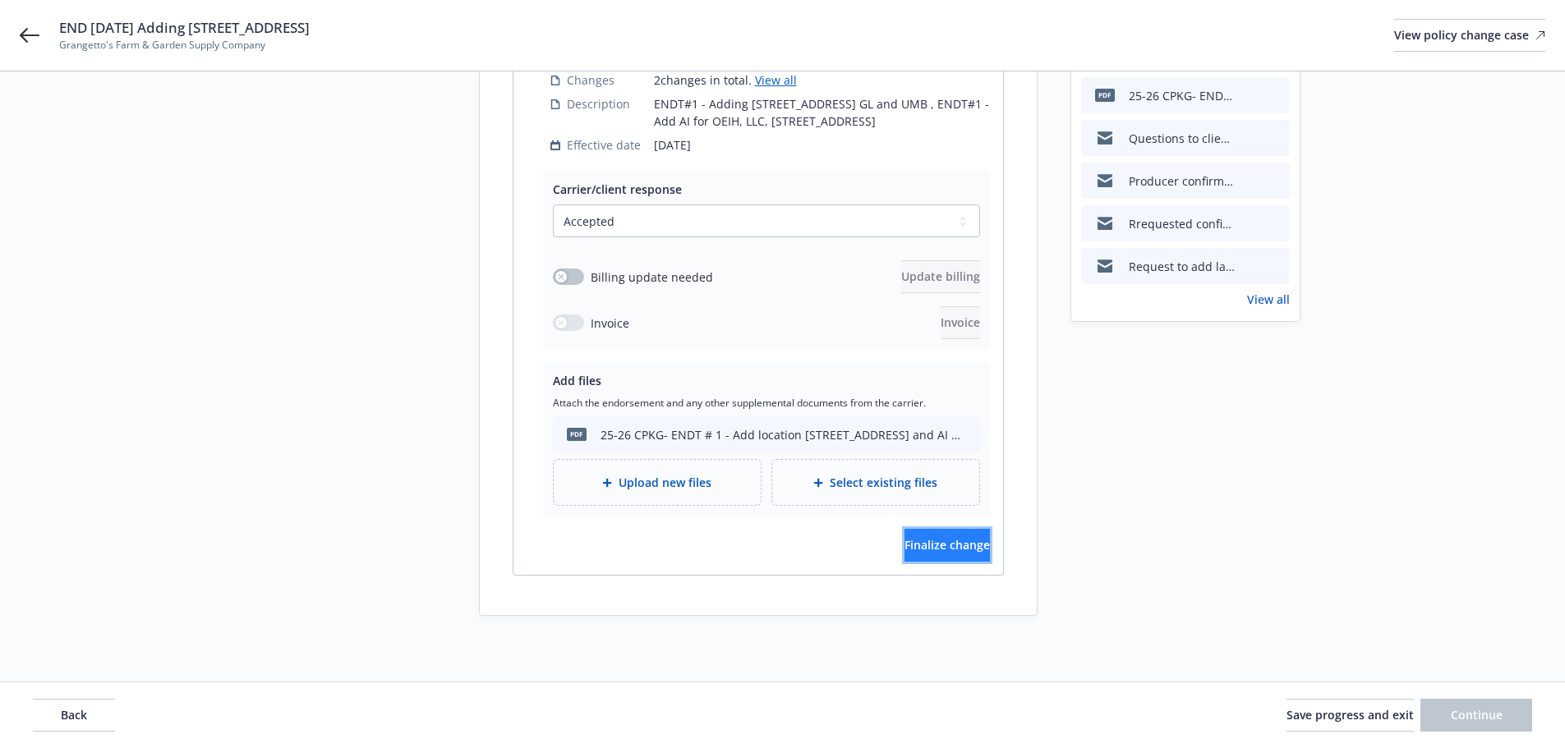
click at [914, 544] on span "Finalize change" at bounding box center [947, 545] width 85 height 16
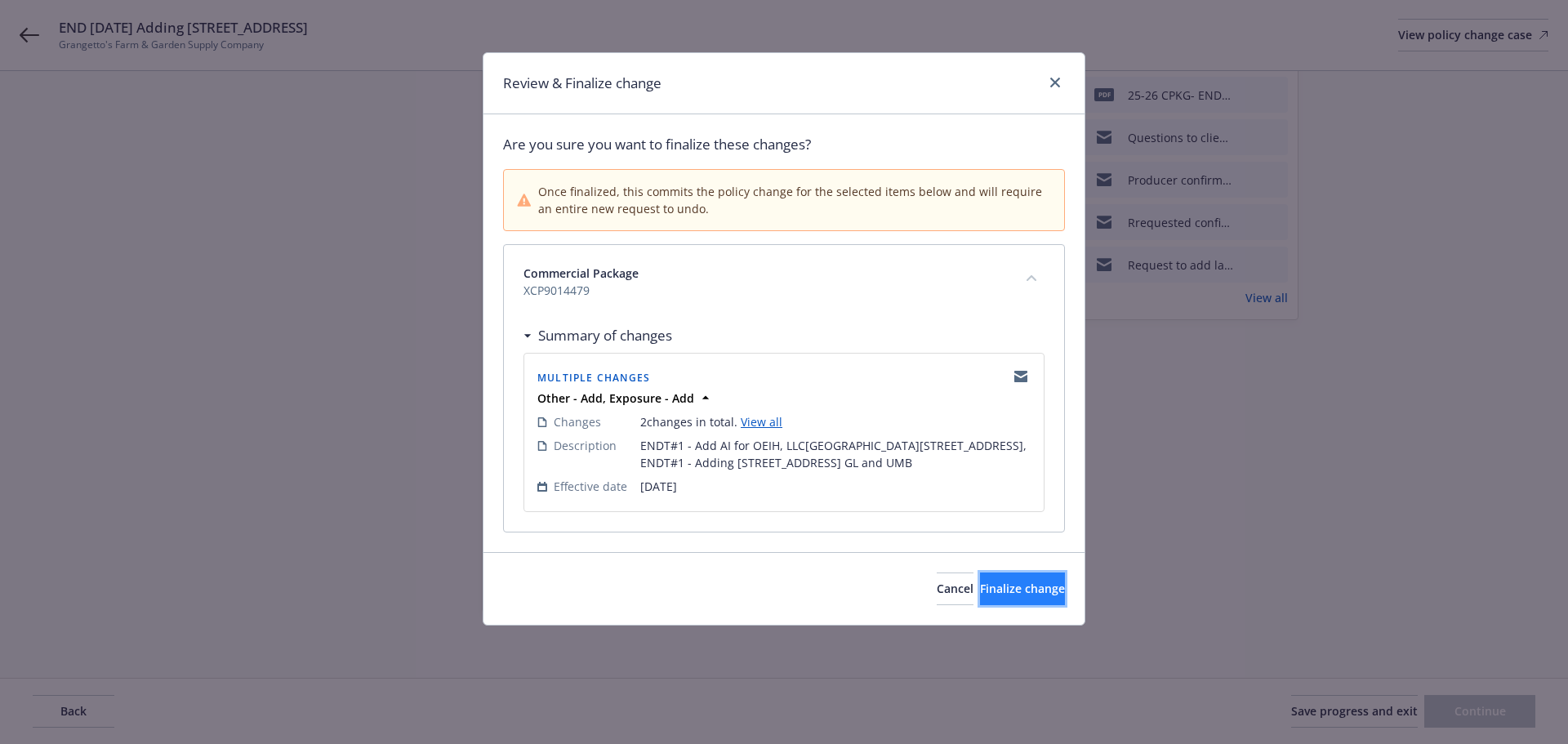
click at [1016, 596] on span "Finalize change" at bounding box center [1022, 589] width 85 height 16
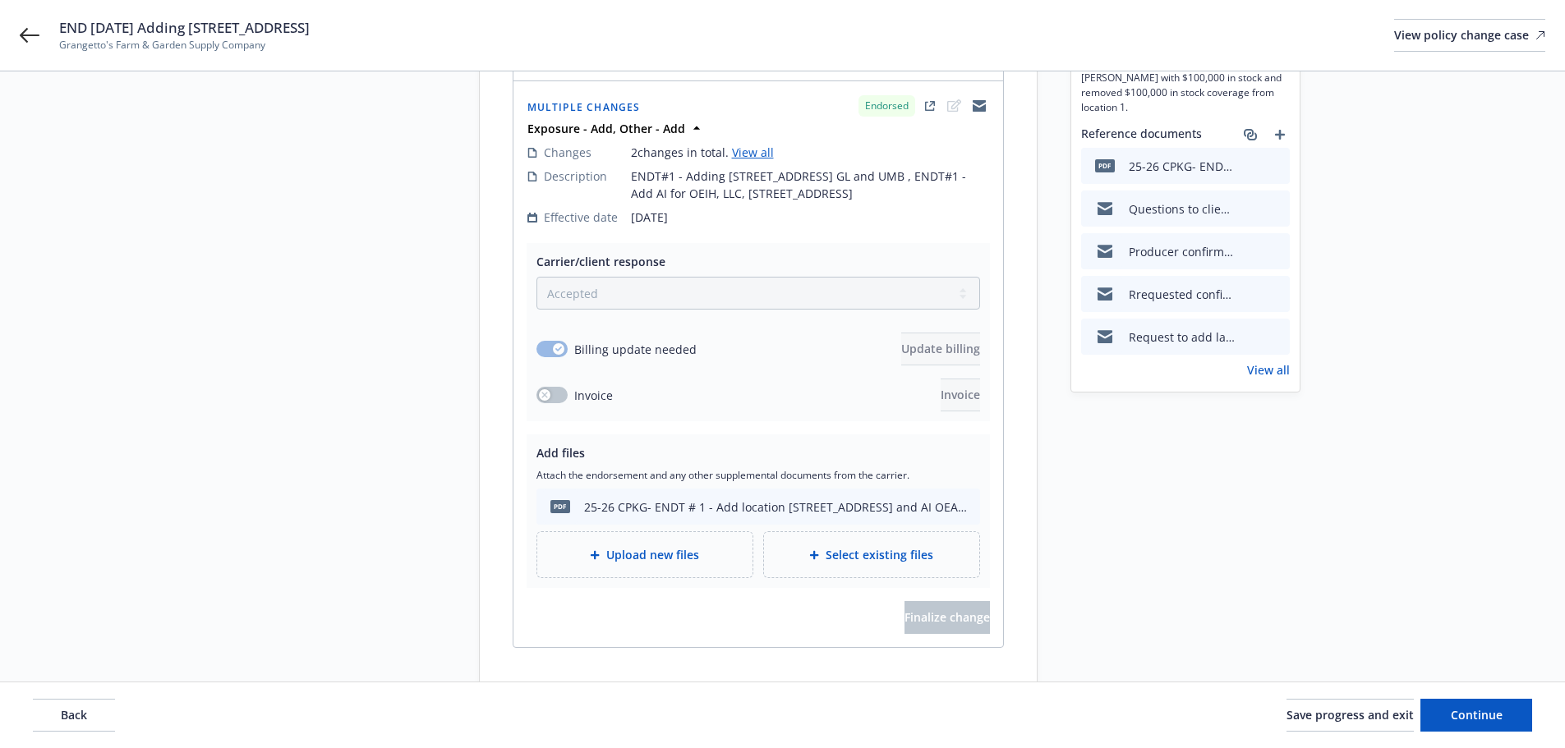
scroll to position [313, 0]
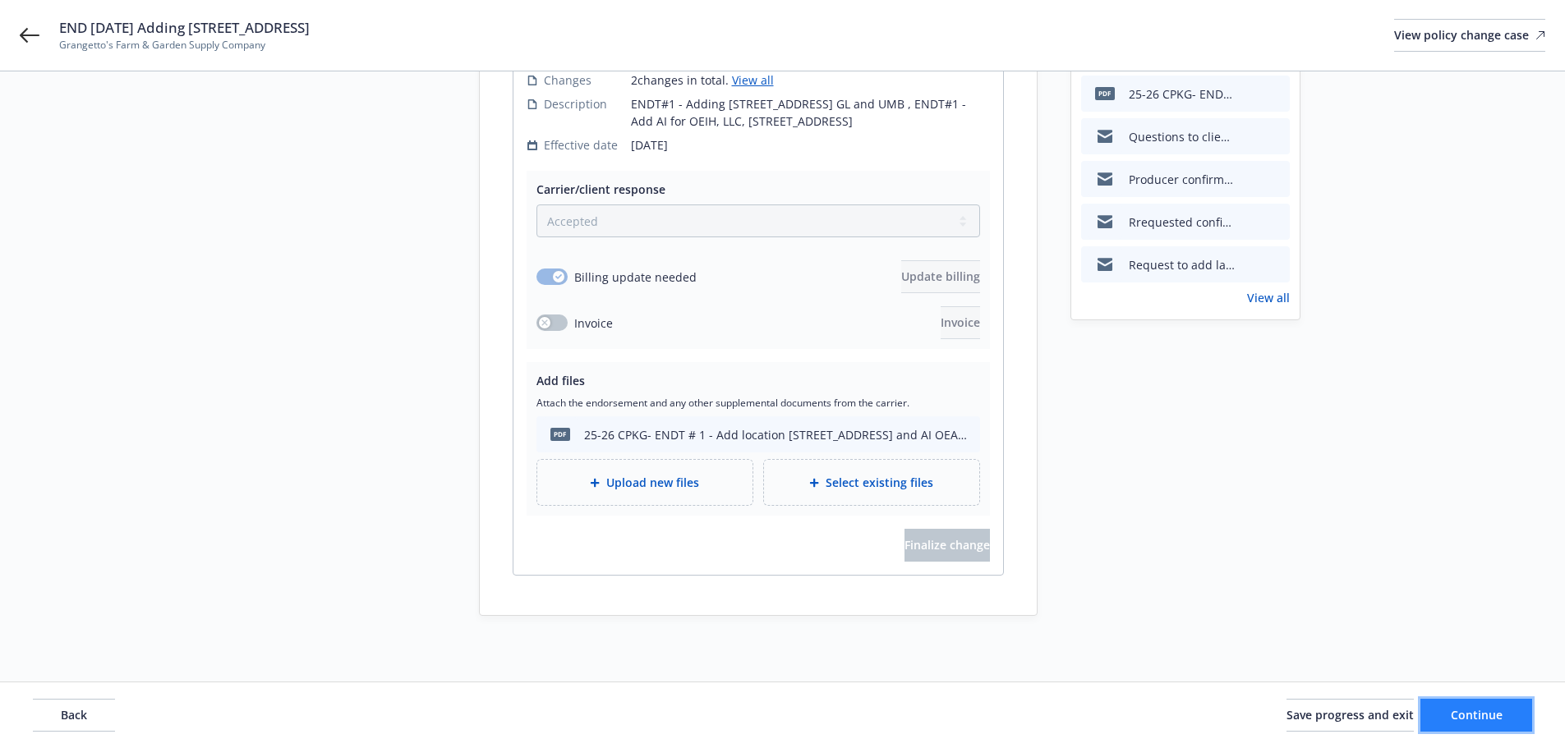
click at [1439, 706] on button "Continue" at bounding box center [1476, 715] width 112 height 33
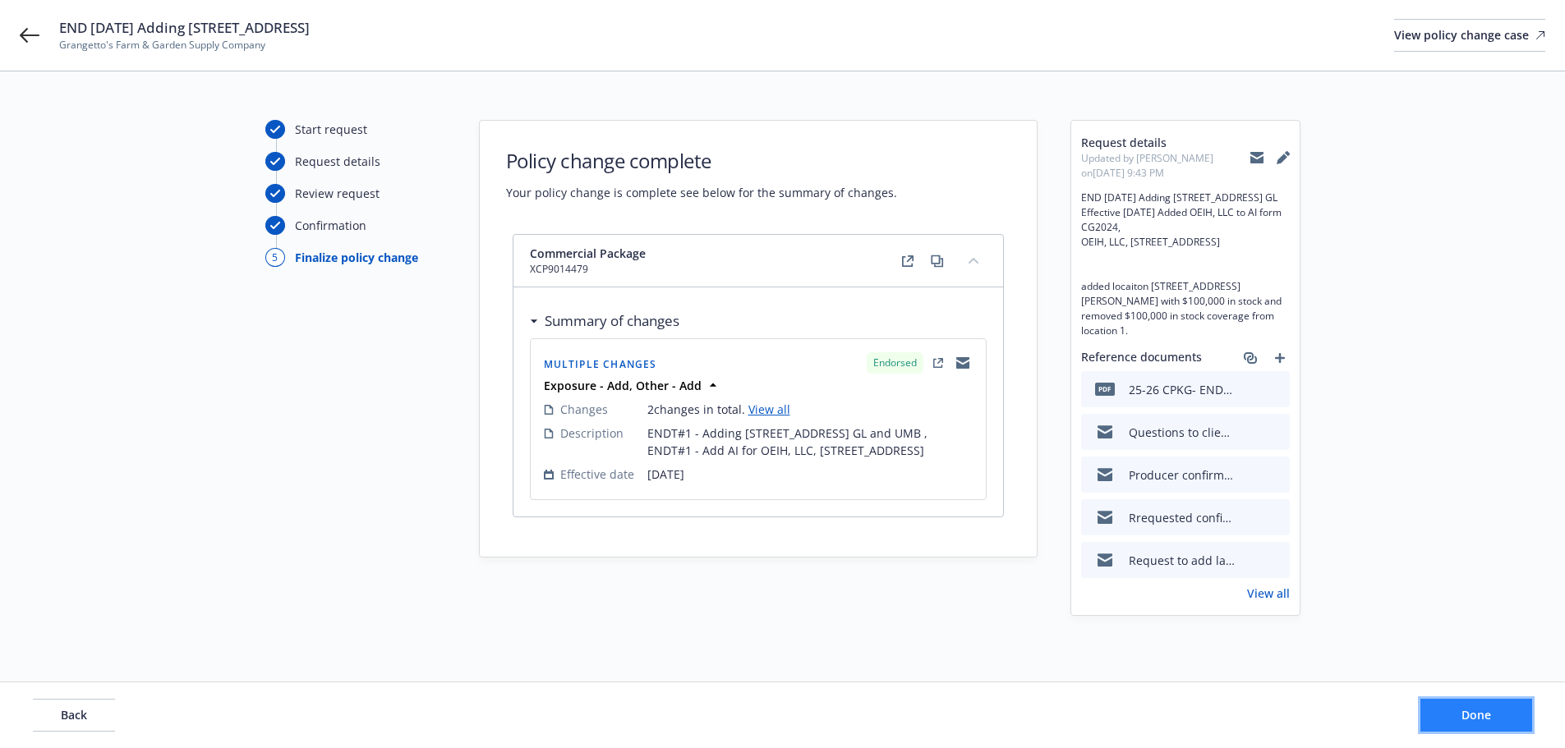
click at [1455, 726] on button "Done" at bounding box center [1476, 715] width 112 height 33
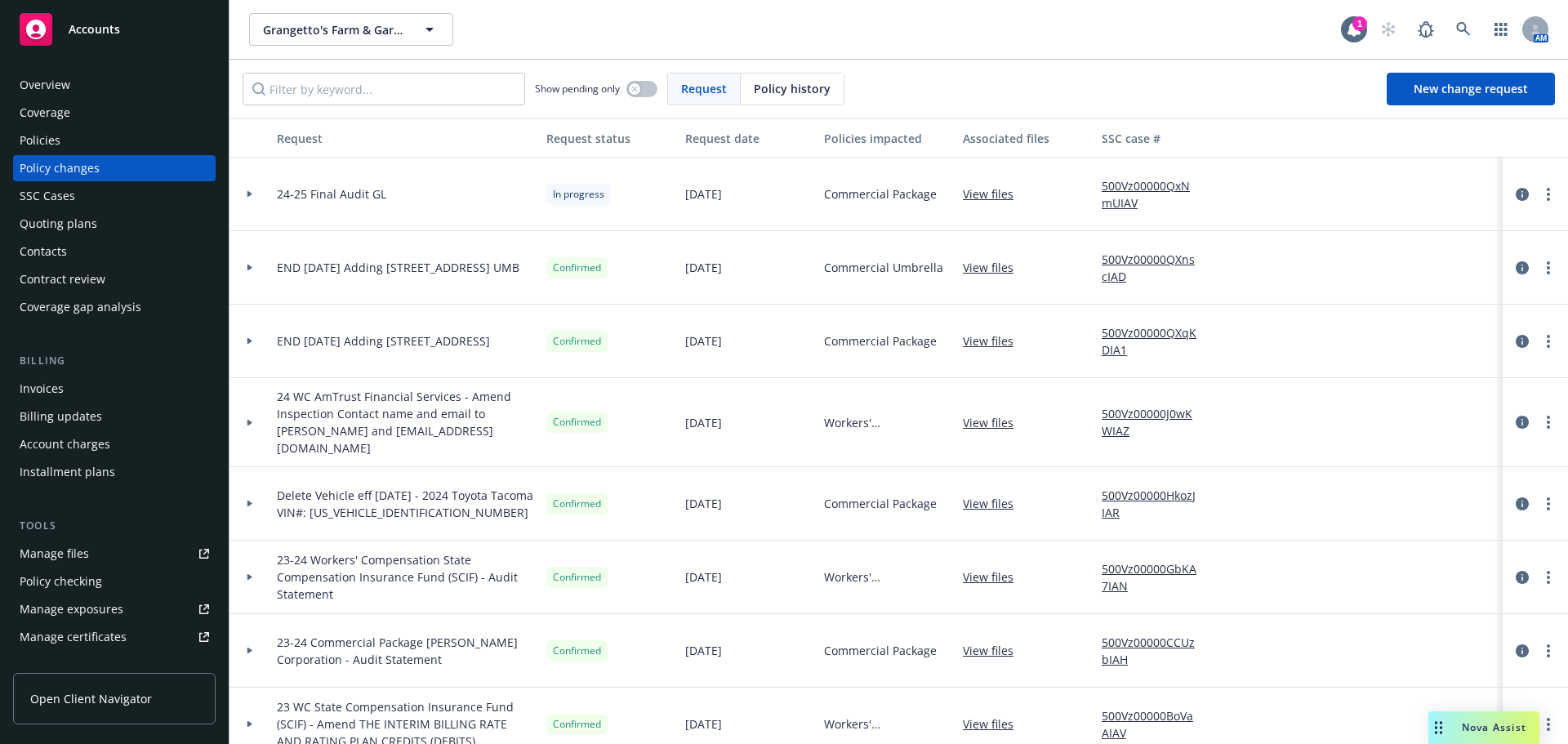
click at [987, 197] on link "View files" at bounding box center [995, 193] width 64 height 17
click at [998, 196] on link "View files" at bounding box center [995, 193] width 64 height 17
click at [1139, 190] on link "500Vz00000QxNmUIAV" at bounding box center [1156, 194] width 109 height 35
